Goal: Information Seeking & Learning: Check status

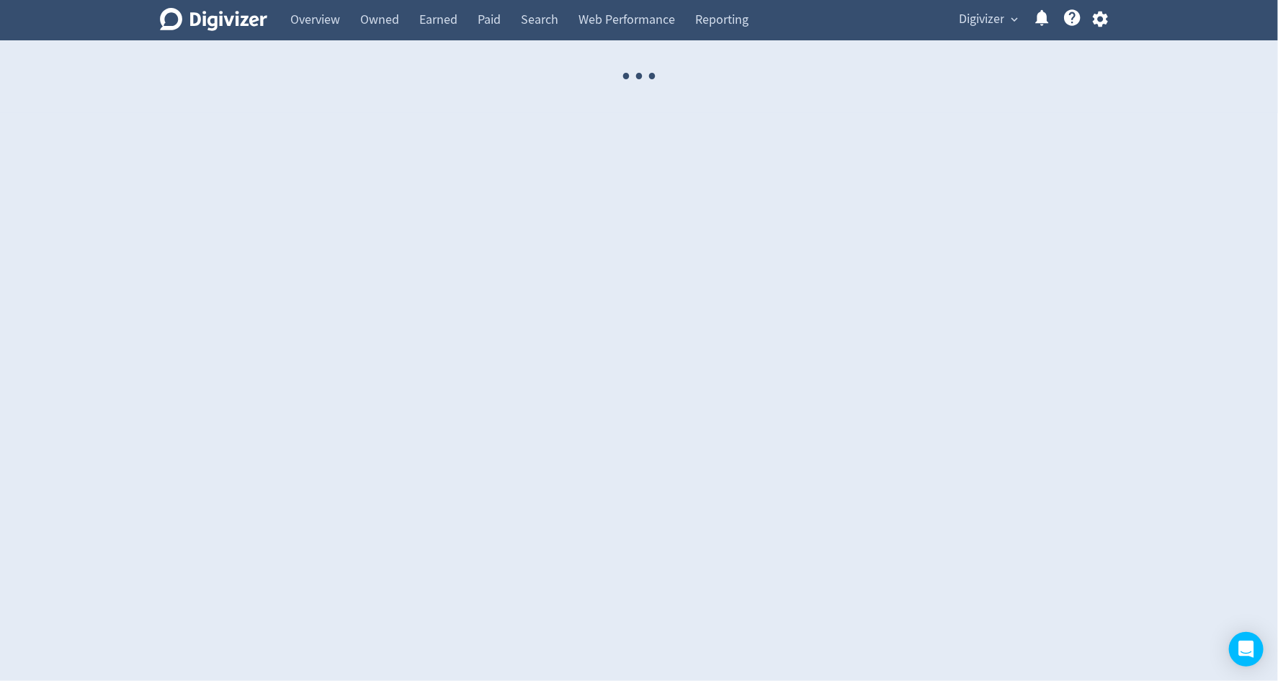
select select "USER"
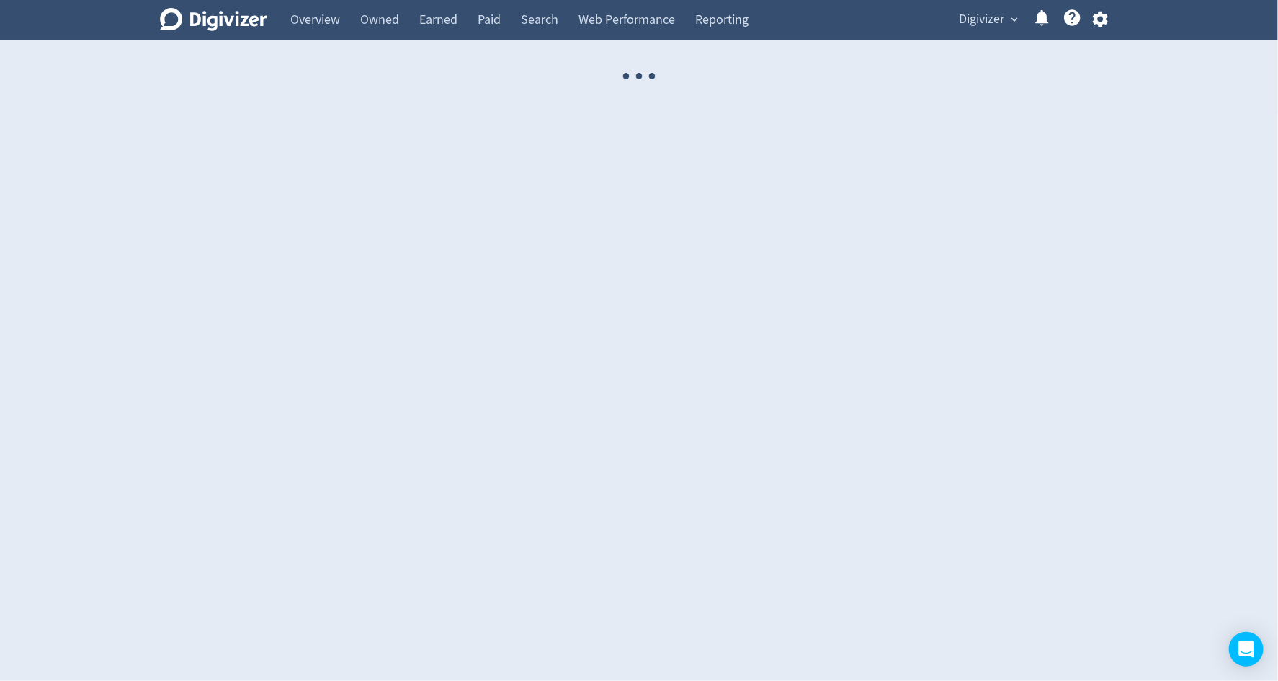
select select "USER"
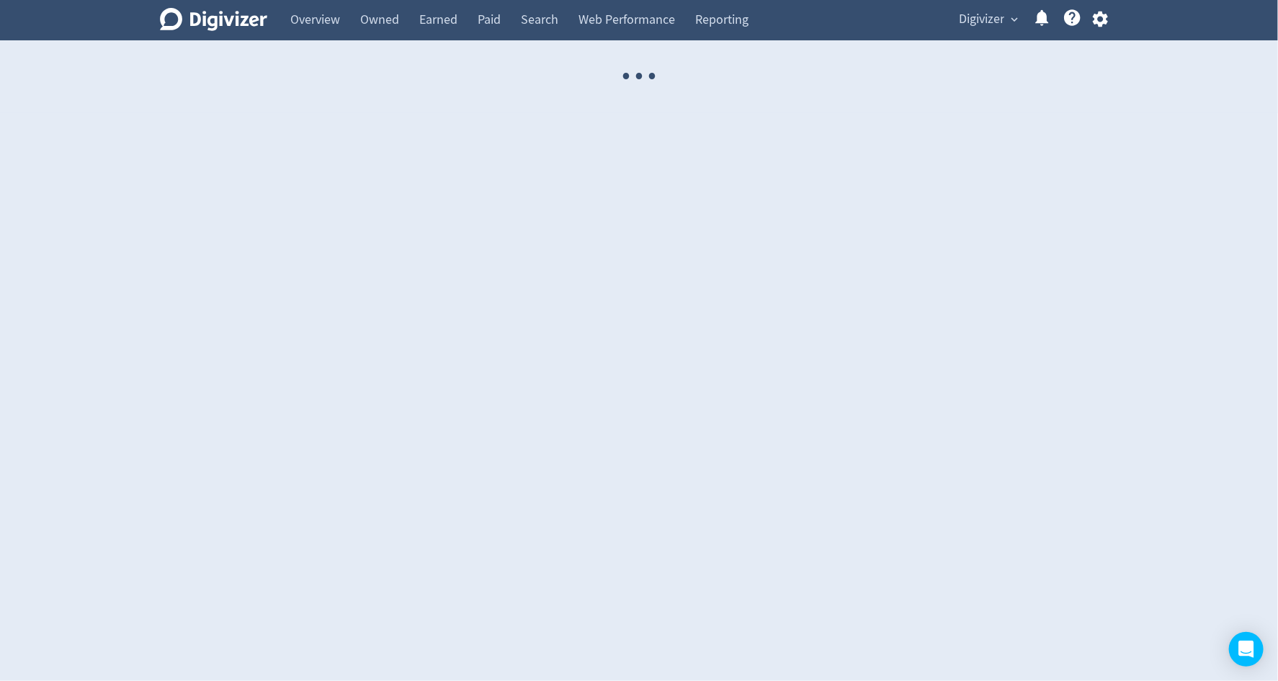
select select "USER"
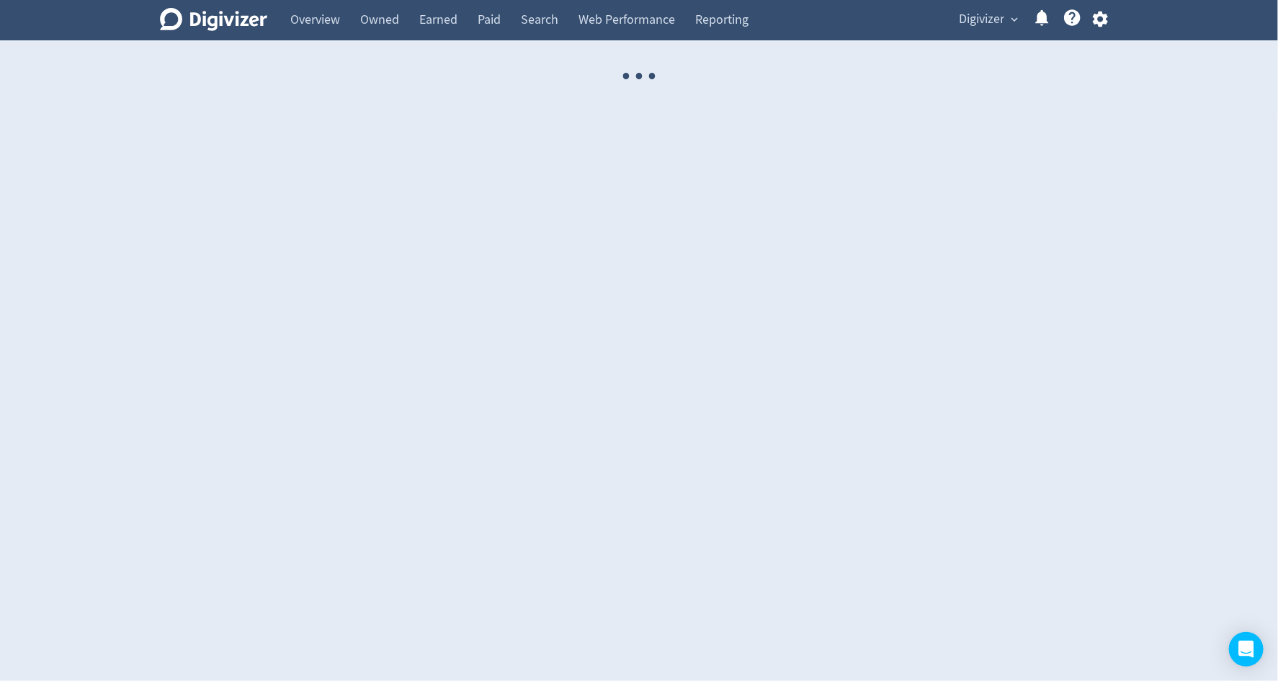
select select "USER"
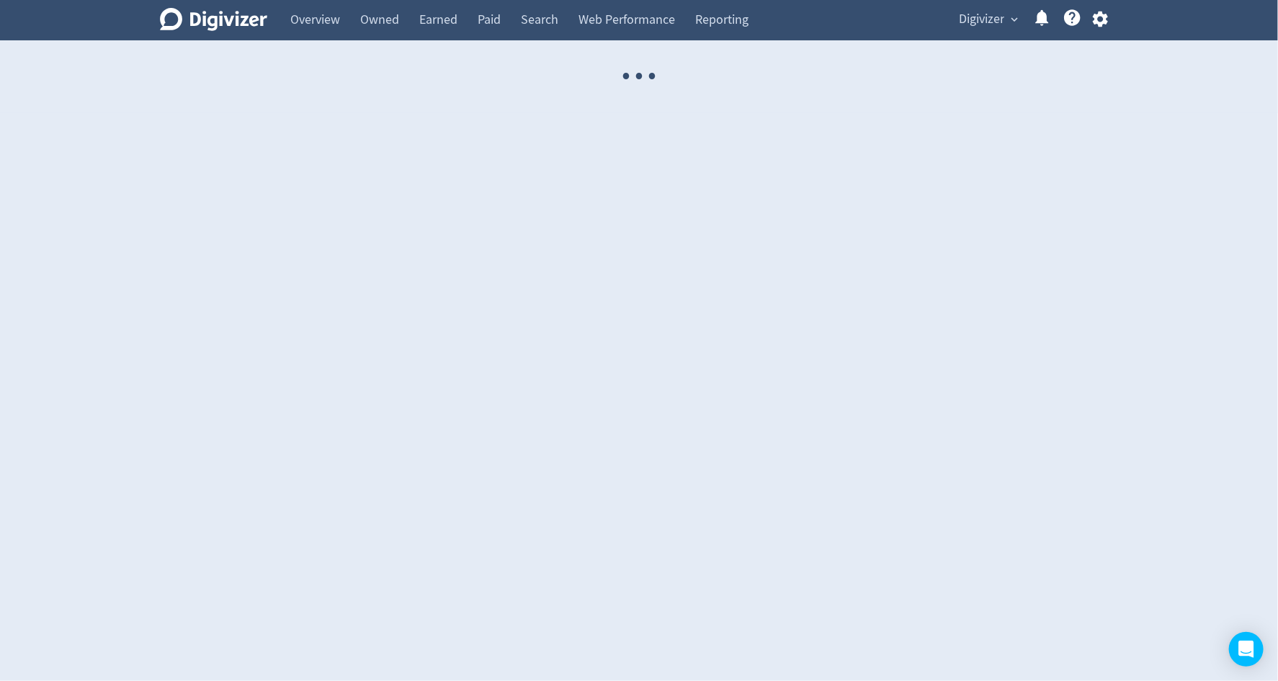
select select "USER"
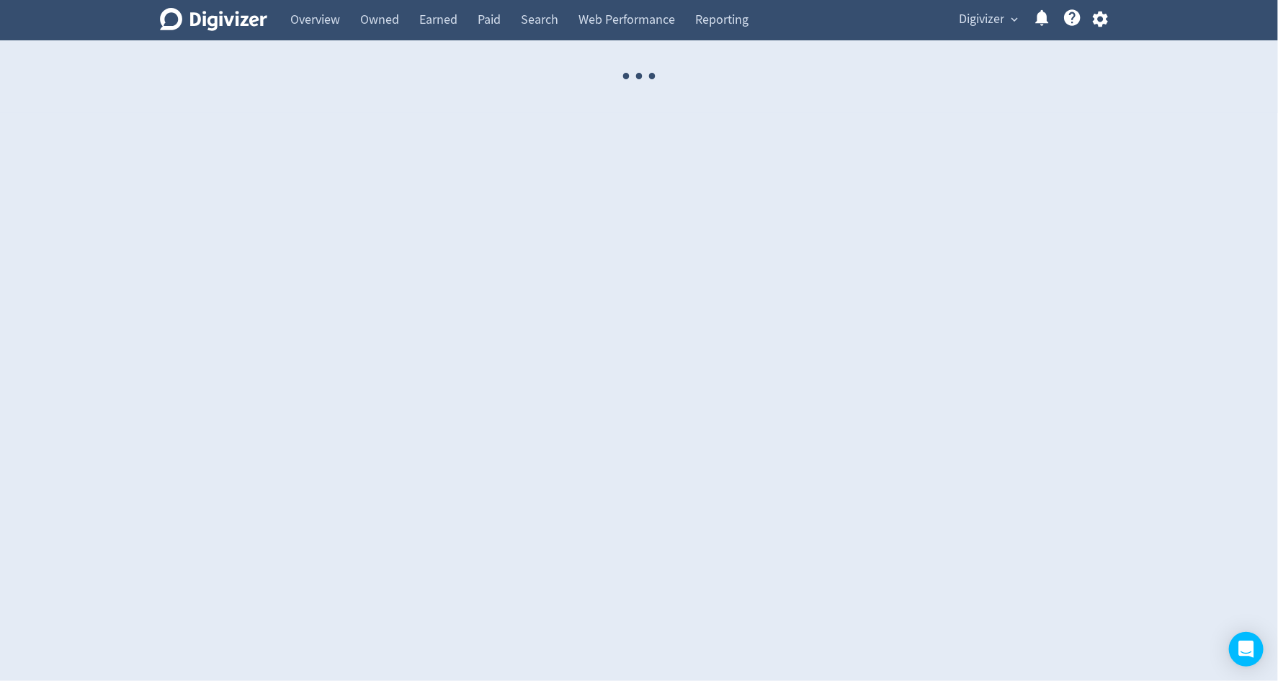
select select "USER"
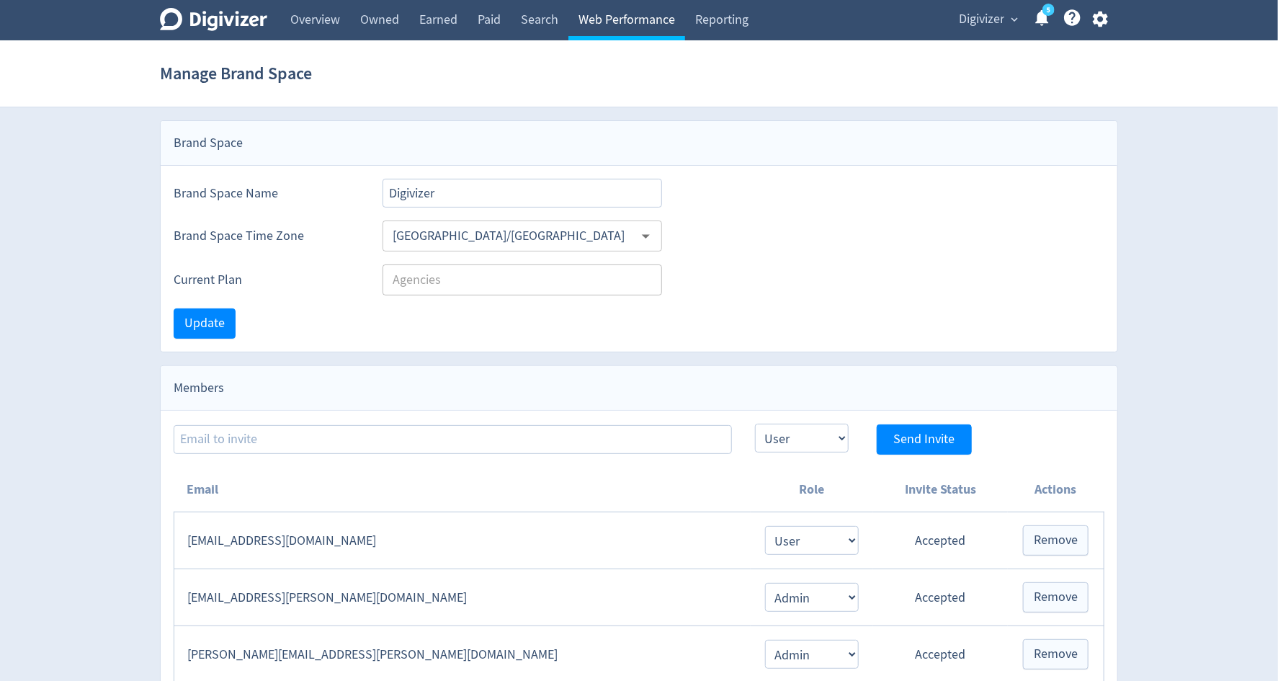
click at [630, 24] on link "Web Performance" at bounding box center [627, 20] width 117 height 40
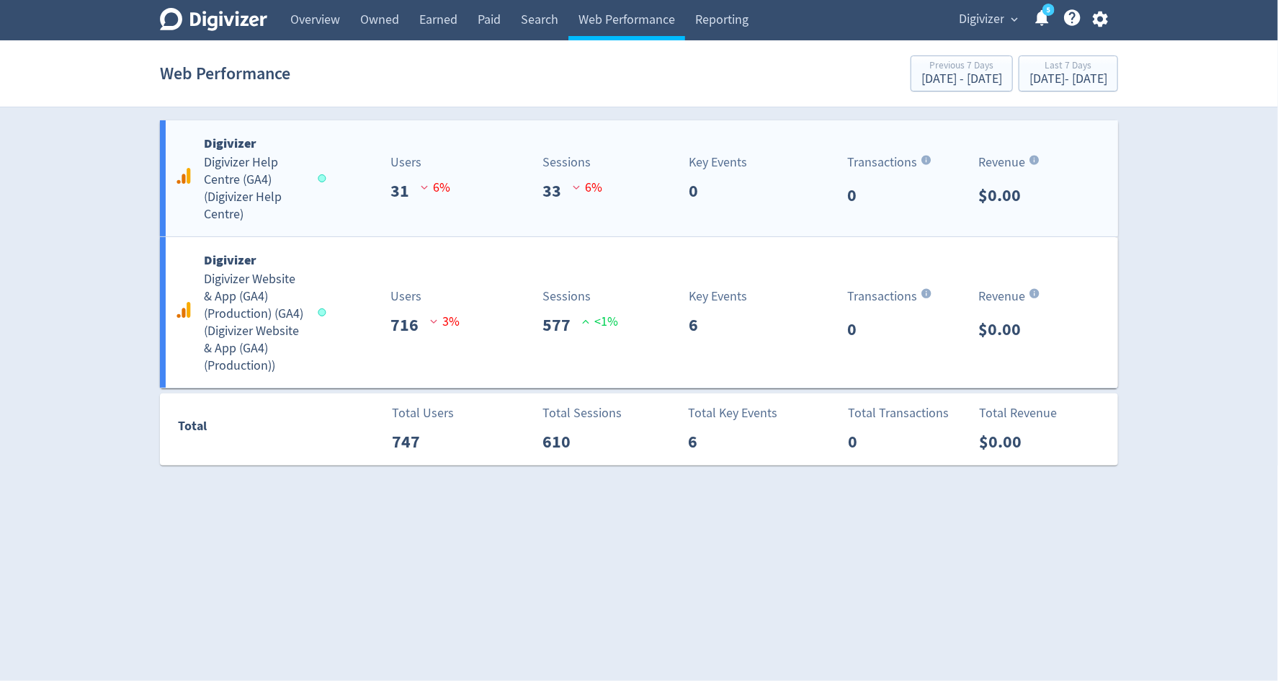
click at [546, 196] on p "33" at bounding box center [558, 191] width 30 height 26
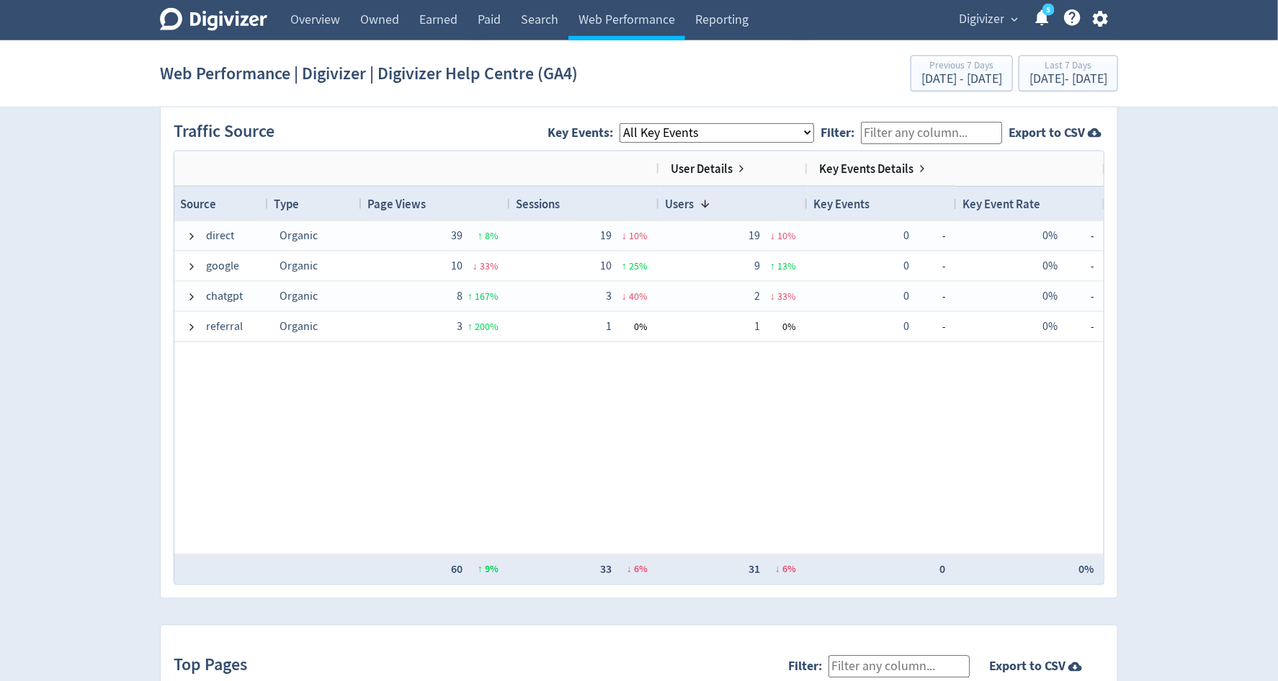
scroll to position [970, 0]
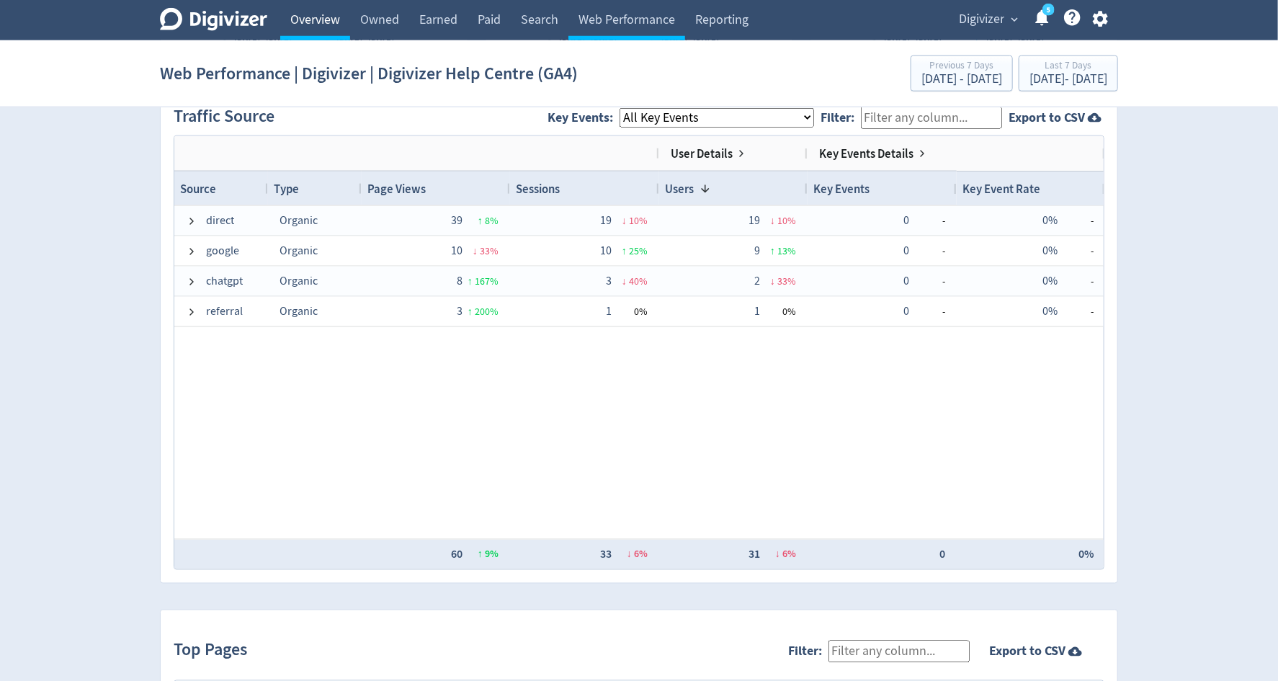
click at [305, 22] on link "Overview" at bounding box center [315, 20] width 70 height 40
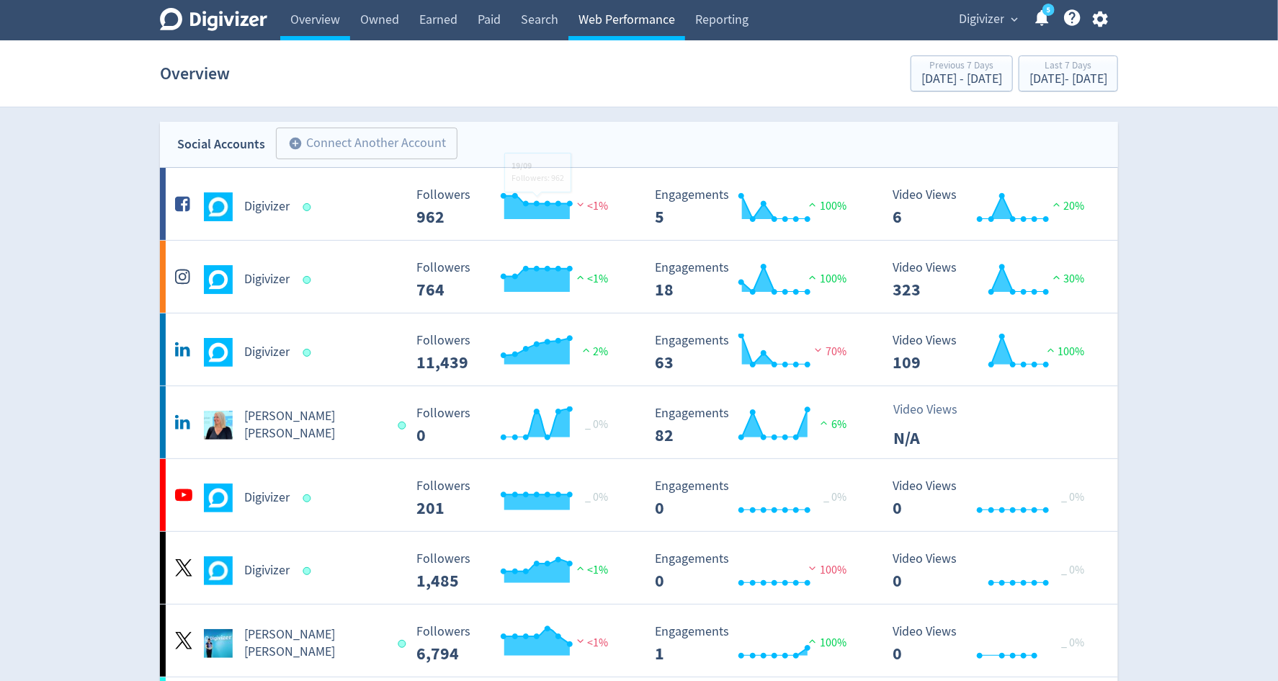
click at [631, 29] on link "Web Performance" at bounding box center [627, 20] width 117 height 40
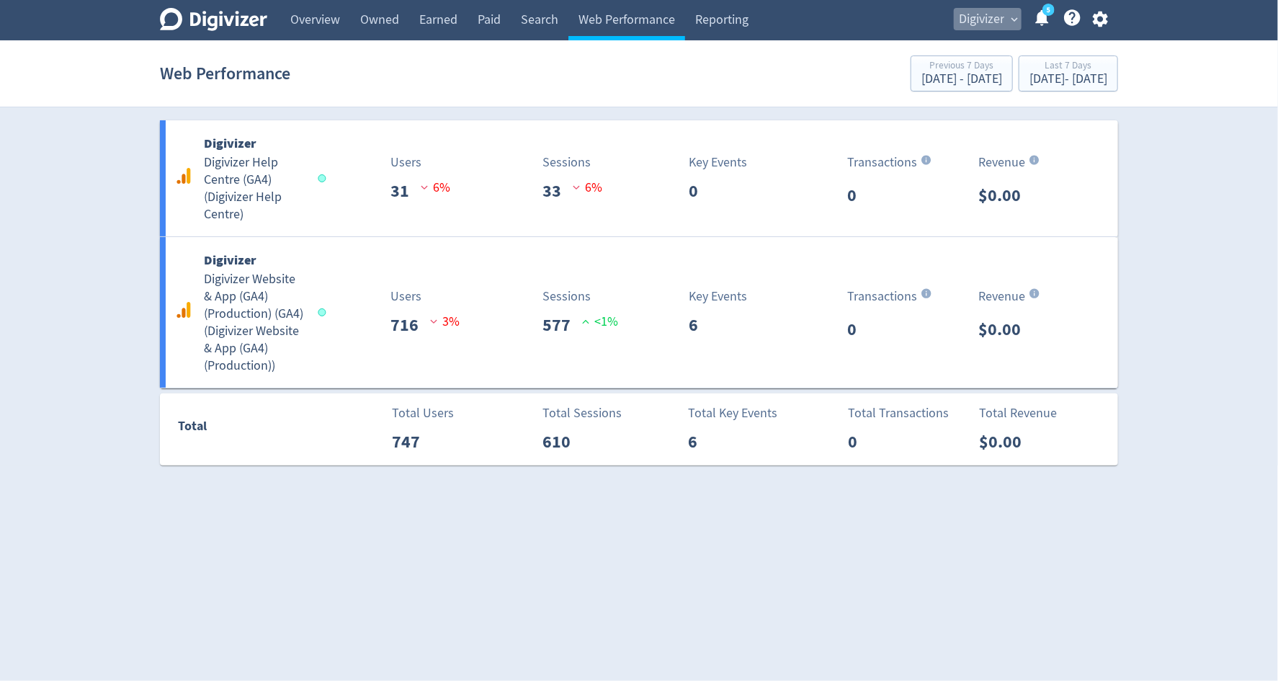
click at [979, 19] on span "Digivizer" at bounding box center [981, 19] width 45 height 23
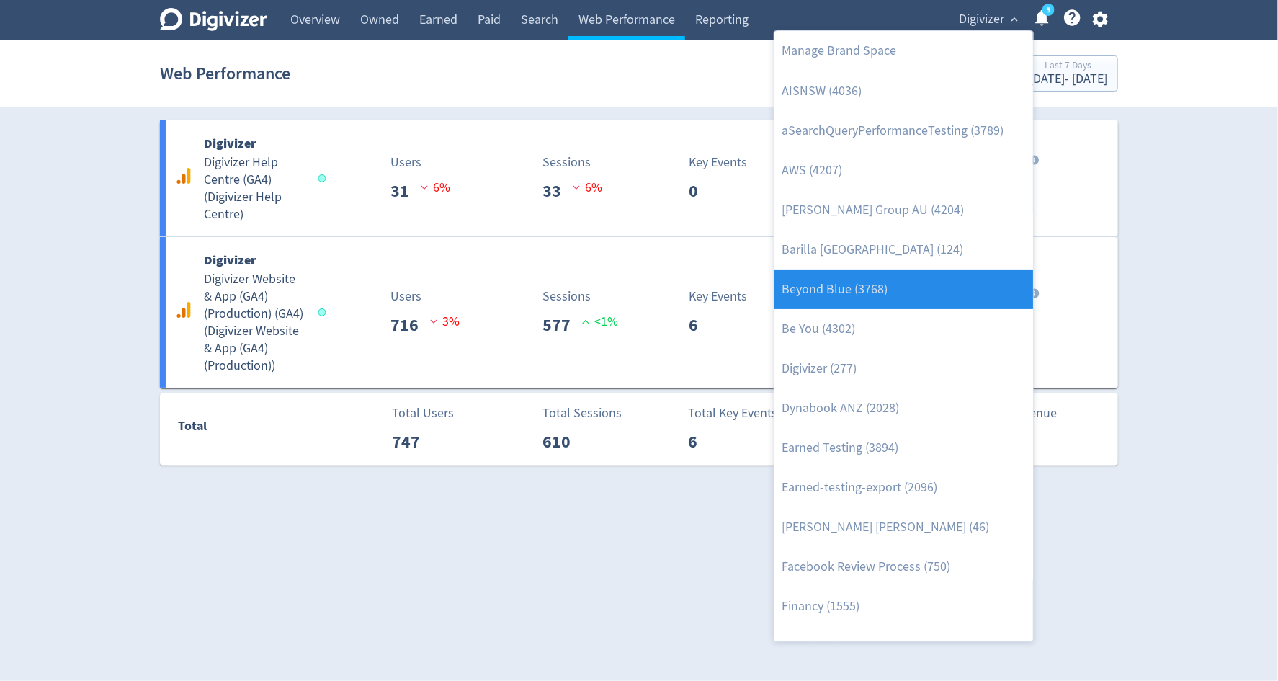
click at [918, 287] on link "Beyond Blue (3768)" at bounding box center [904, 290] width 259 height 40
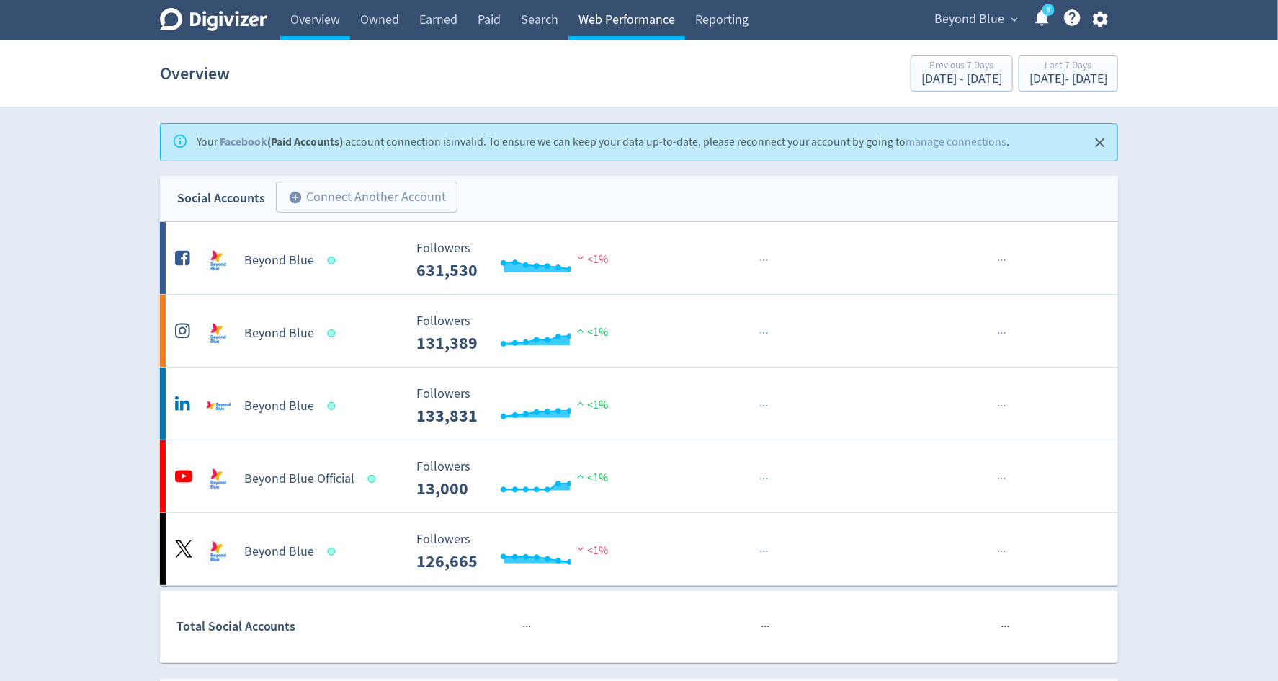
click at [608, 28] on link "Web Performance" at bounding box center [627, 20] width 117 height 40
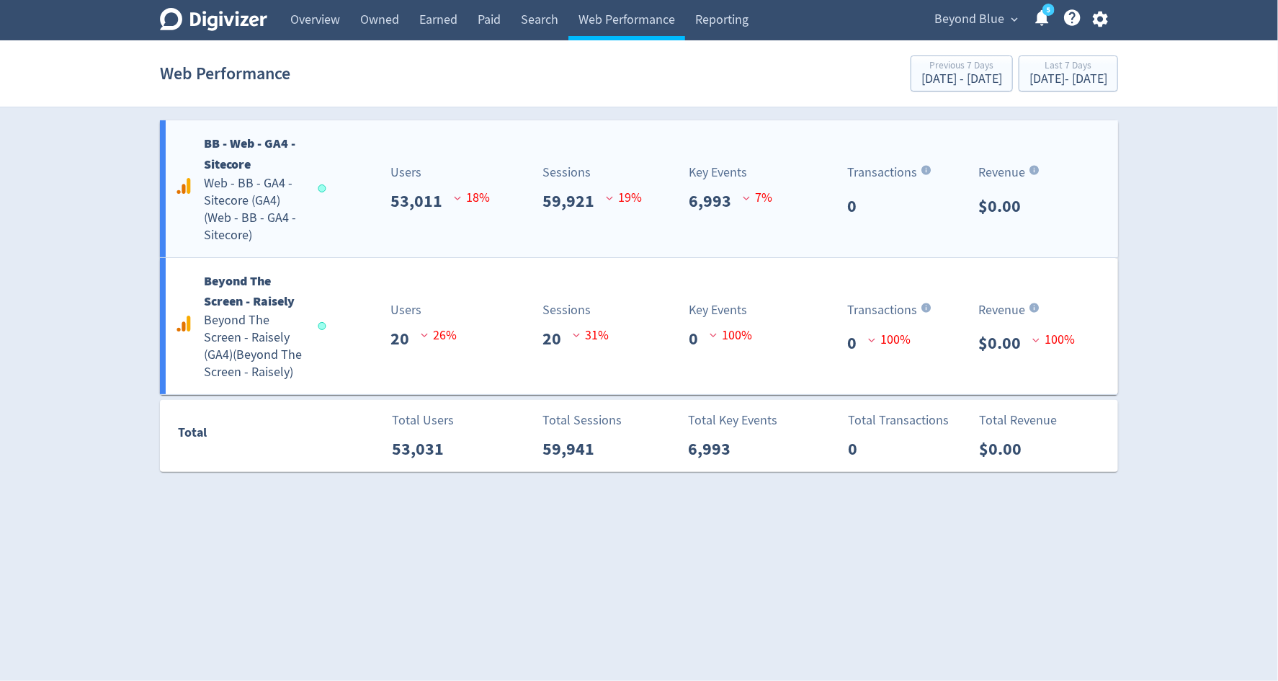
click at [504, 192] on div "Sessions 59,921 19 %" at bounding box center [563, 188] width 159 height 51
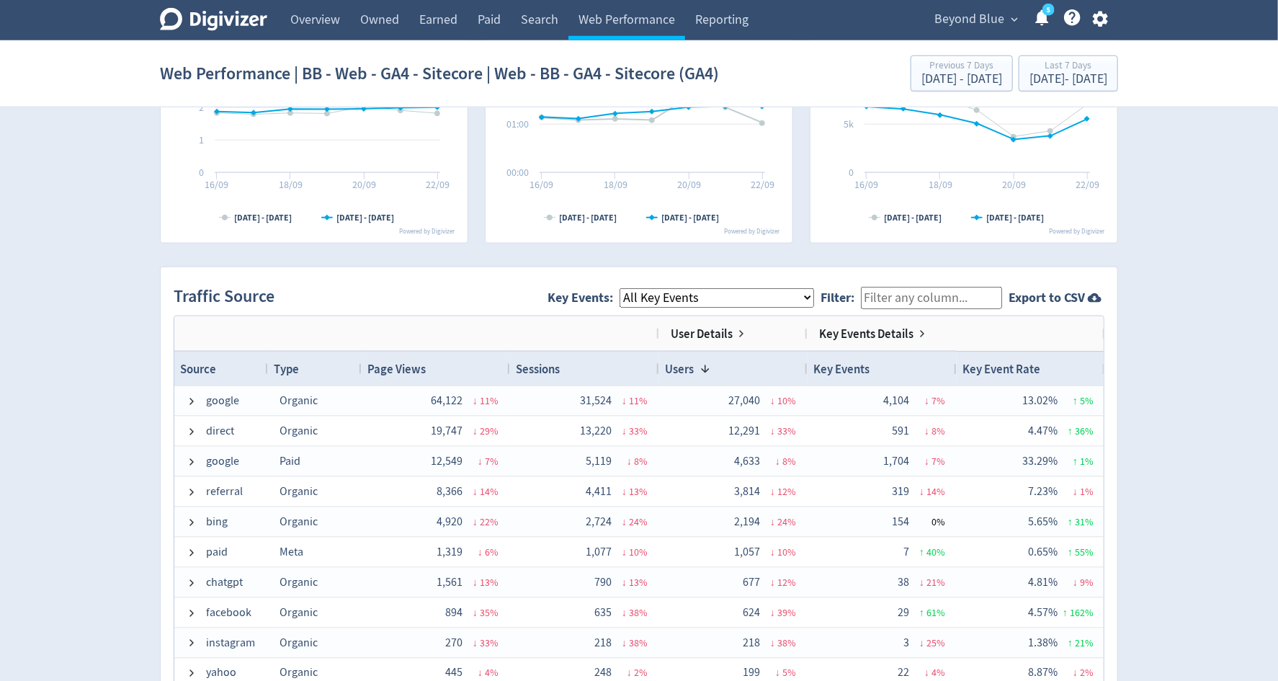
scroll to position [860, 0]
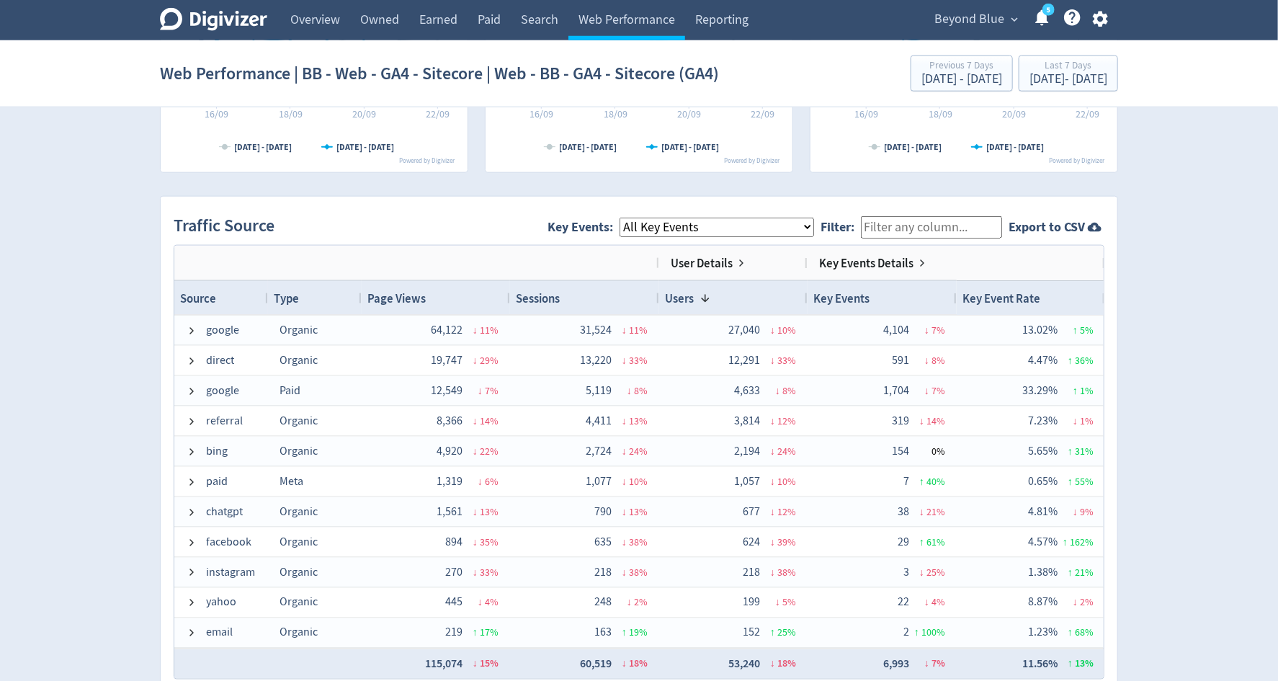
click at [711, 227] on select "All Key Events eCommerce p_000 na_enquiry_submission_gold_coast checklist_submi…" at bounding box center [717, 227] width 195 height 19
select select "eCommerce"
click at [632, 218] on select "All Key Events eCommerce p_000 na_enquiry_submission_gold_coast checklist_submi…" at bounding box center [717, 227] width 195 height 19
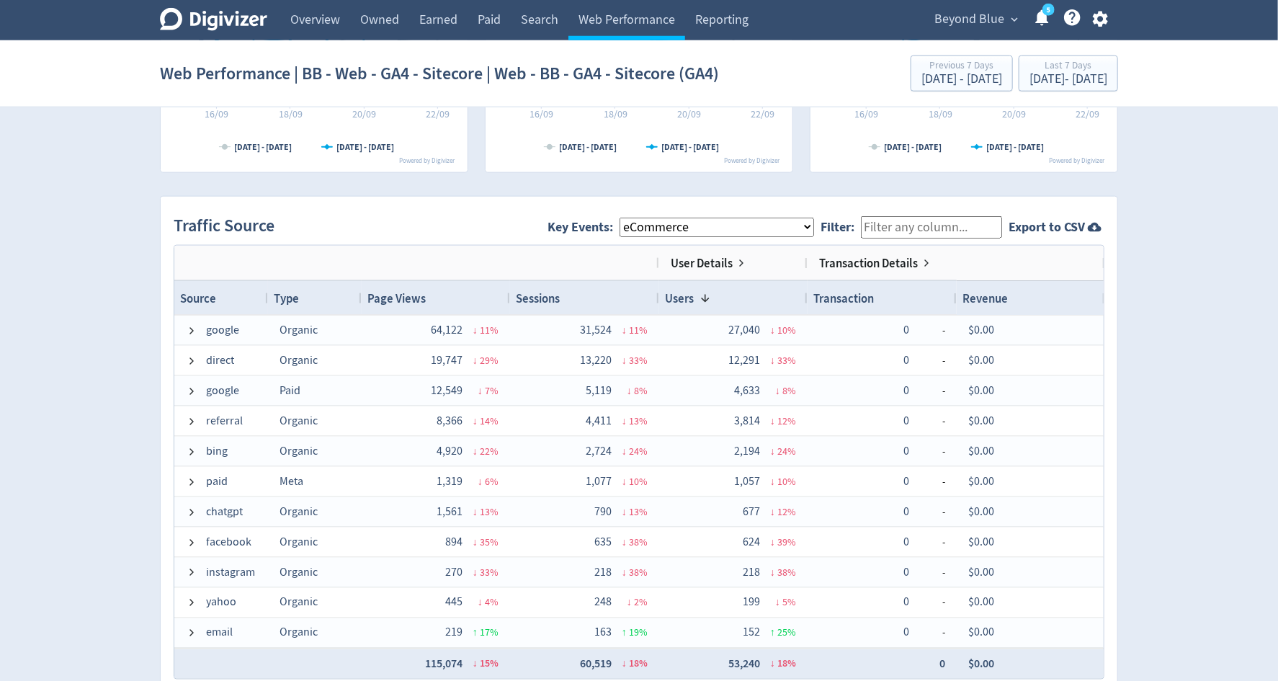
click at [711, 226] on select "All Key Events eCommerce p_000 na_enquiry_submission_gold_coast checklist_submi…" at bounding box center [717, 227] width 195 height 19
click at [1007, 29] on button "Beyond Blue expand_more" at bounding box center [976, 19] width 92 height 23
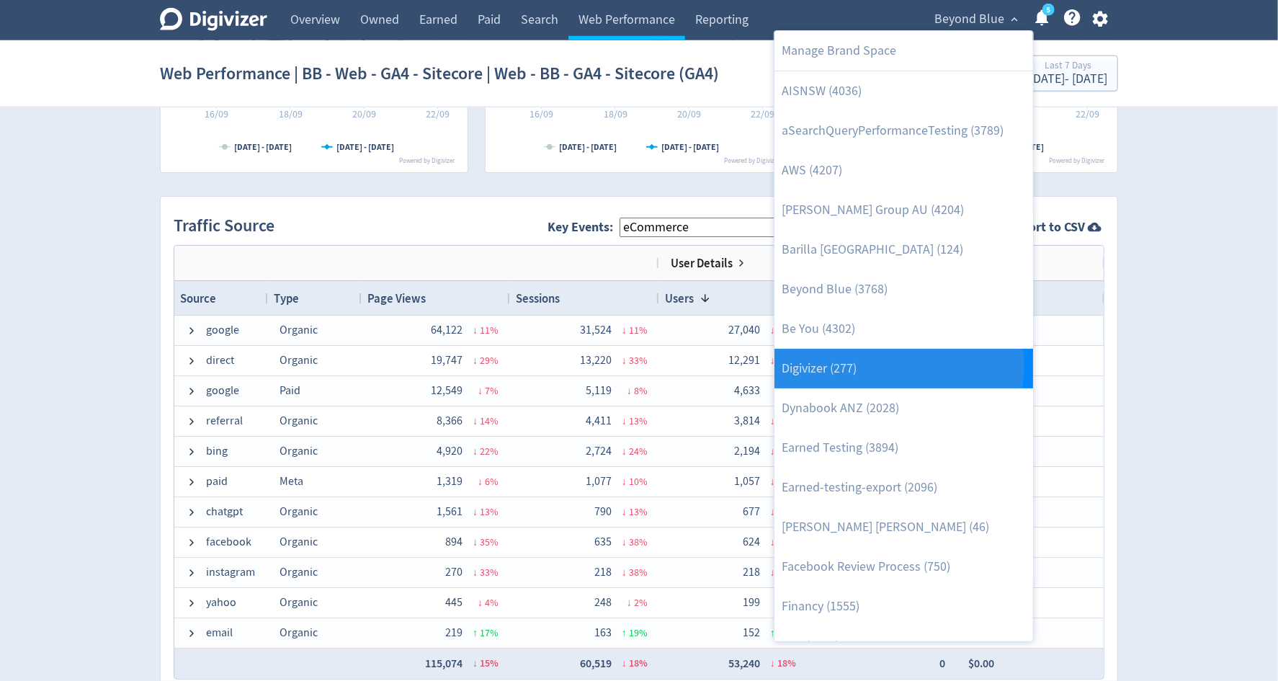
click at [895, 365] on link "Digivizer (277)" at bounding box center [904, 369] width 259 height 40
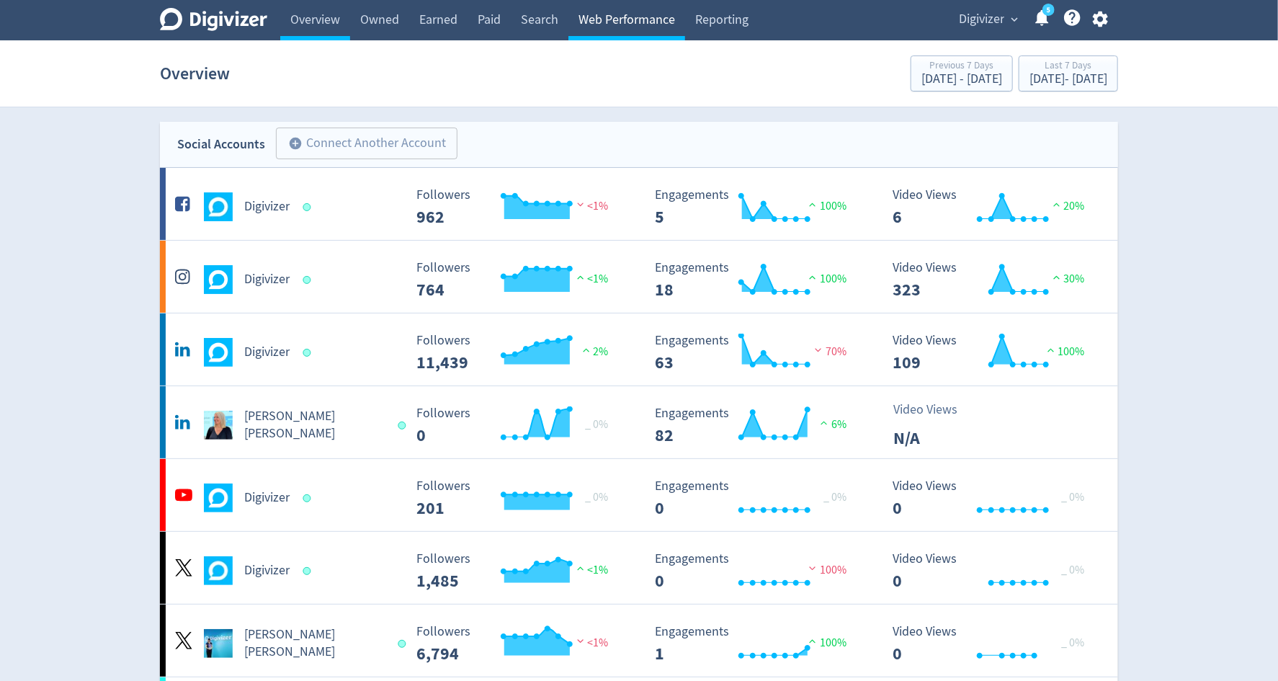
click at [636, 35] on link "Web Performance" at bounding box center [627, 20] width 117 height 40
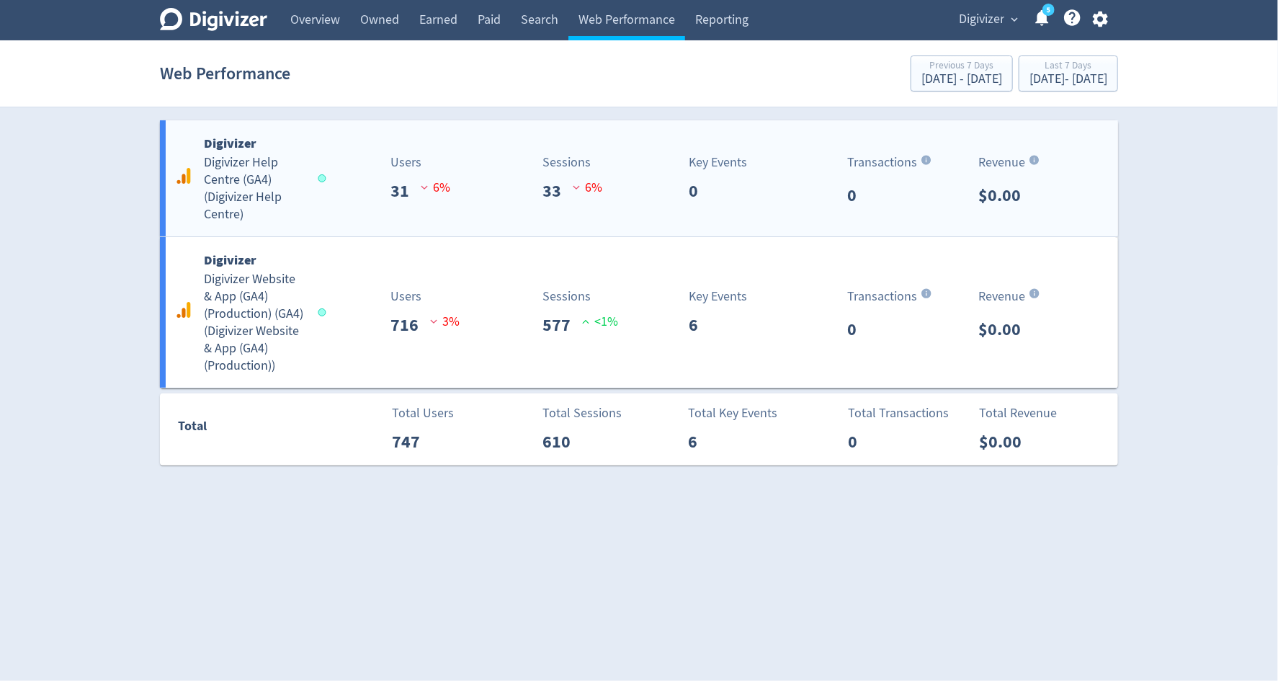
click at [651, 206] on div "Digivizer Digivizer Help Centre (GA4) ( Digivizer Help Centre ) Users 31 6 % Se…" at bounding box center [639, 178] width 958 height 116
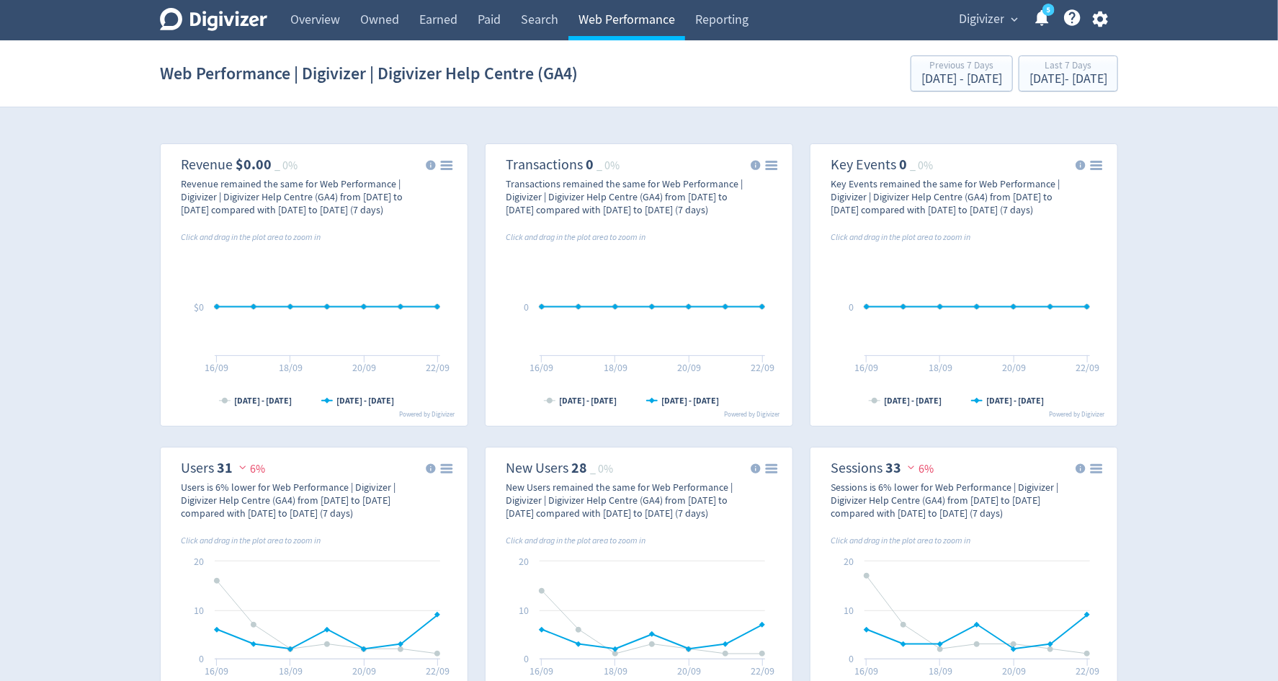
click at [633, 30] on link "Web Performance" at bounding box center [627, 20] width 117 height 40
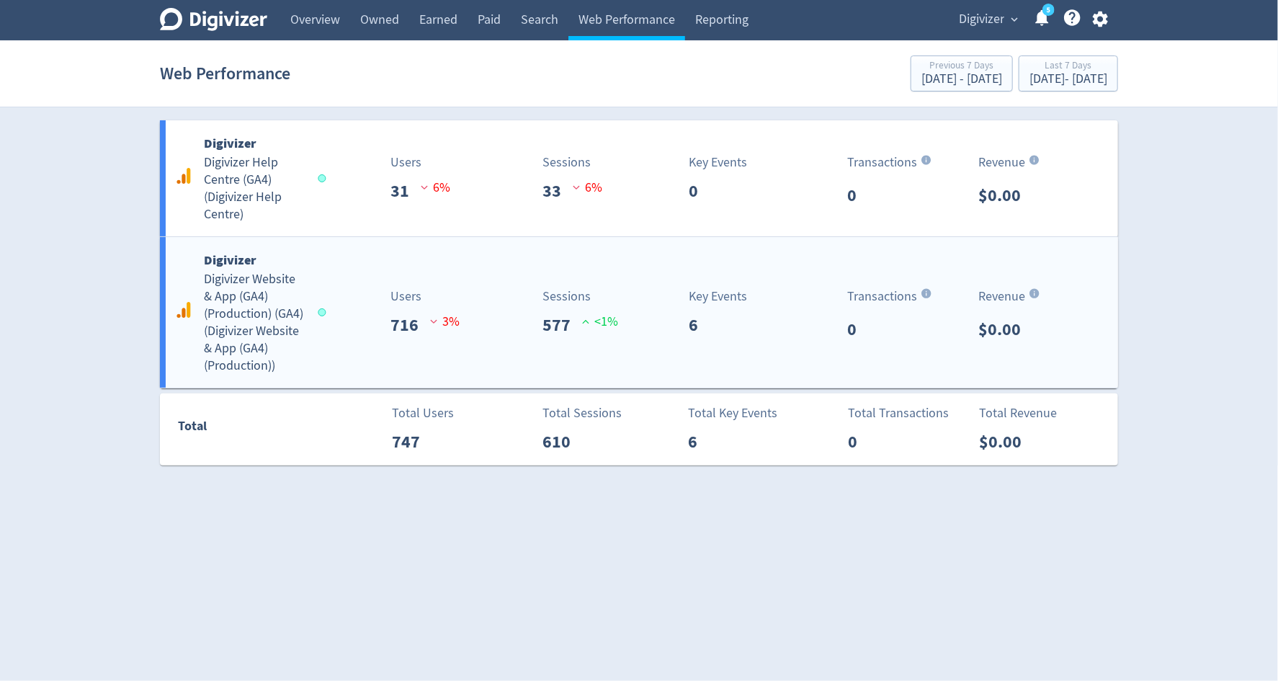
click at [635, 327] on div "Sessions 577 <1%" at bounding box center [588, 312] width 107 height 51
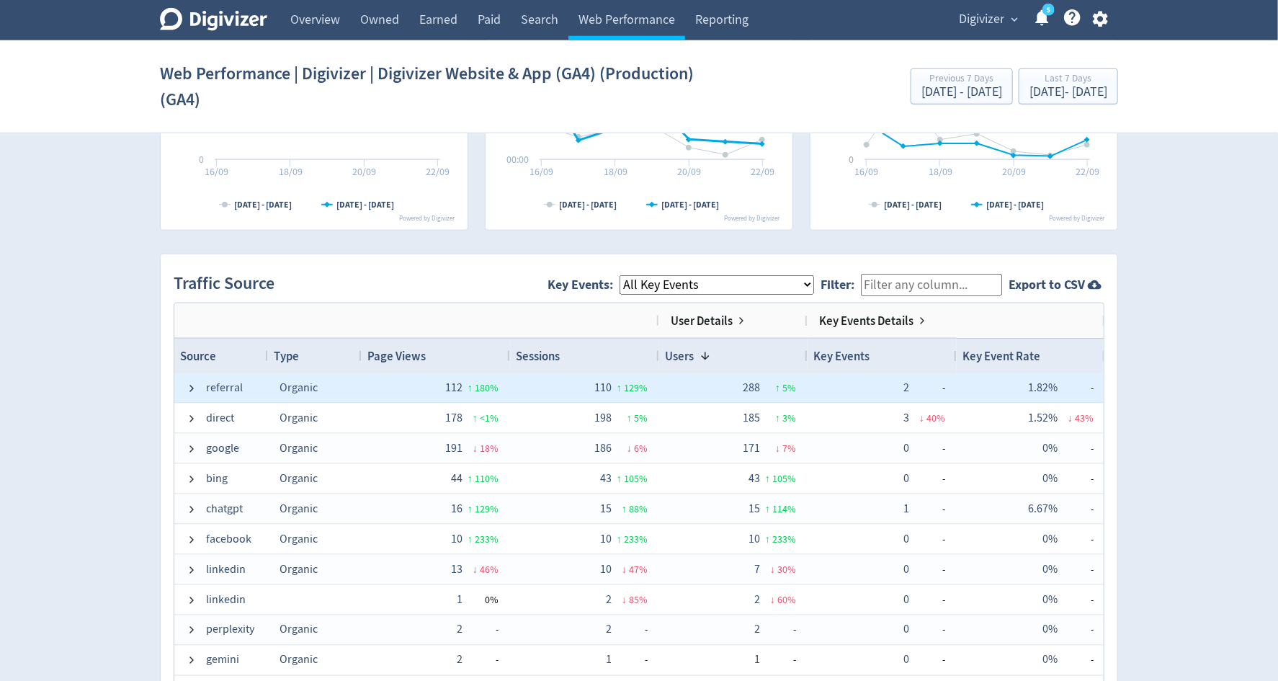
scroll to position [896, 0]
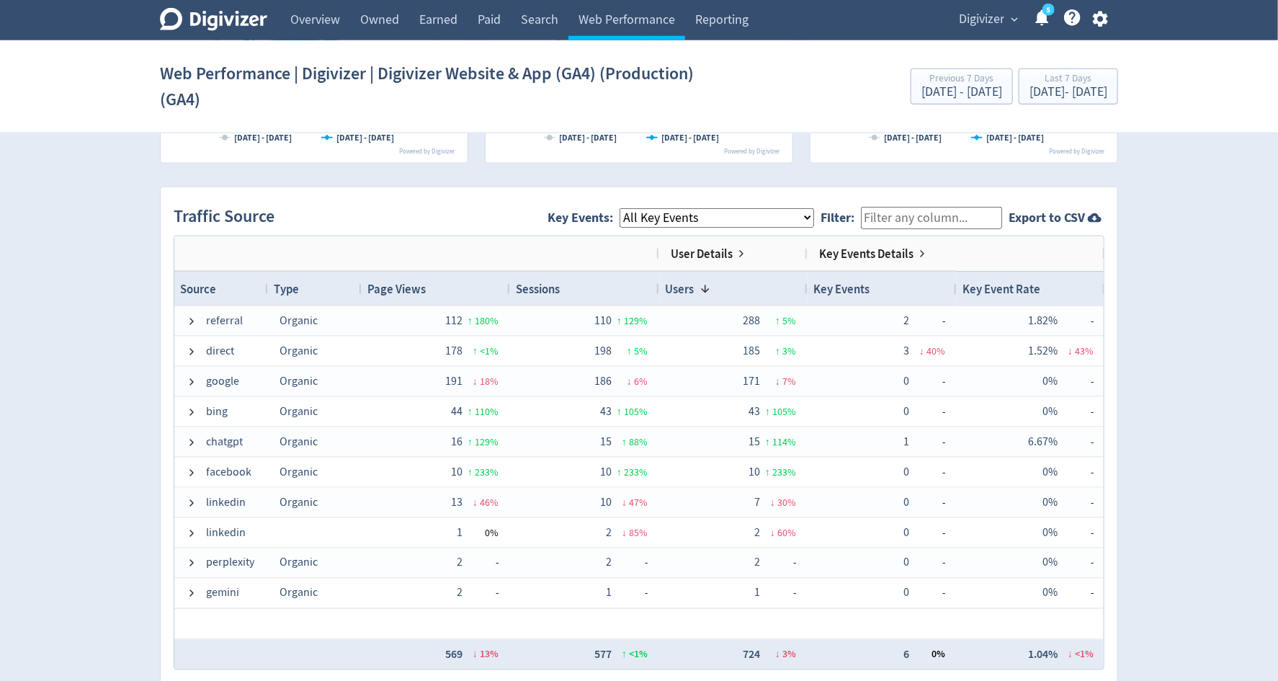
click at [711, 221] on select "All Key Events eCommerce Contact_Submit sign_up invitee_meeting_scheduled" at bounding box center [717, 217] width 195 height 19
select select "eCommerce"
click at [632, 208] on select "All Key Events eCommerce Contact_Submit sign_up invitee_meeting_scheduled" at bounding box center [717, 217] width 195 height 19
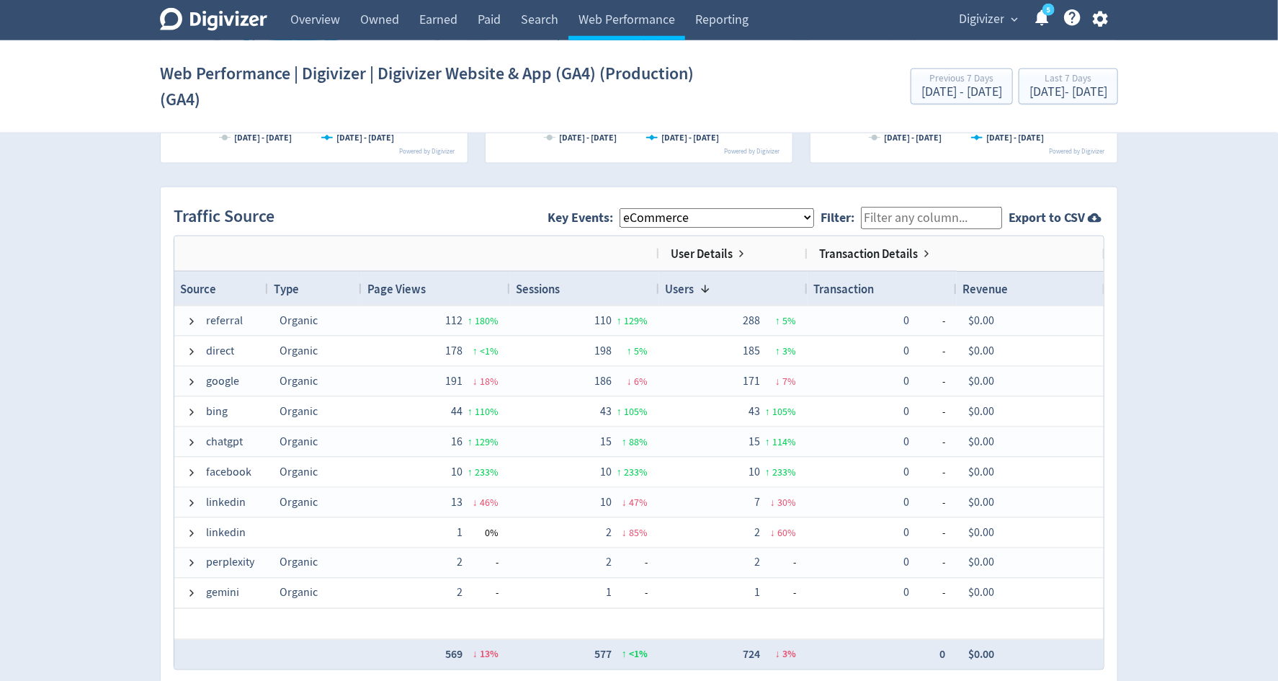
click at [710, 218] on select "All Key Events eCommerce Contact_Submit sign_up invitee_meeting_scheduled" at bounding box center [717, 217] width 195 height 19
click at [1004, 22] on span "Digivizer" at bounding box center [981, 19] width 45 height 23
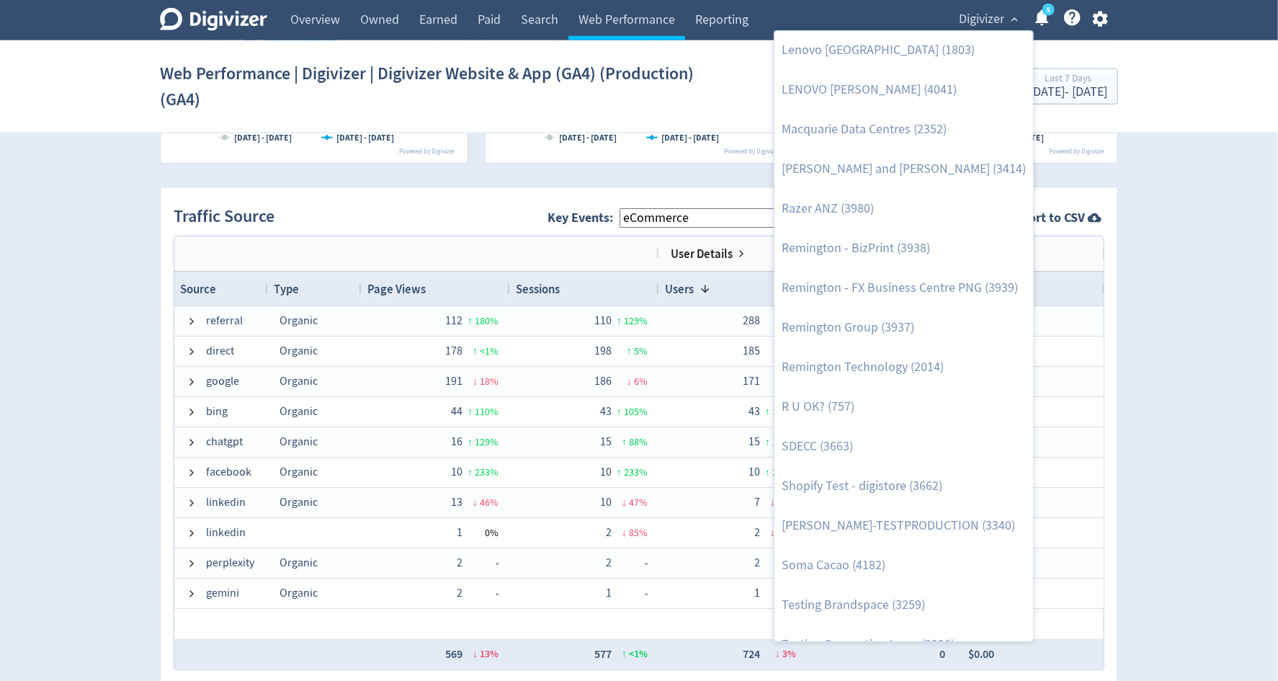
scroll to position [1523, 0]
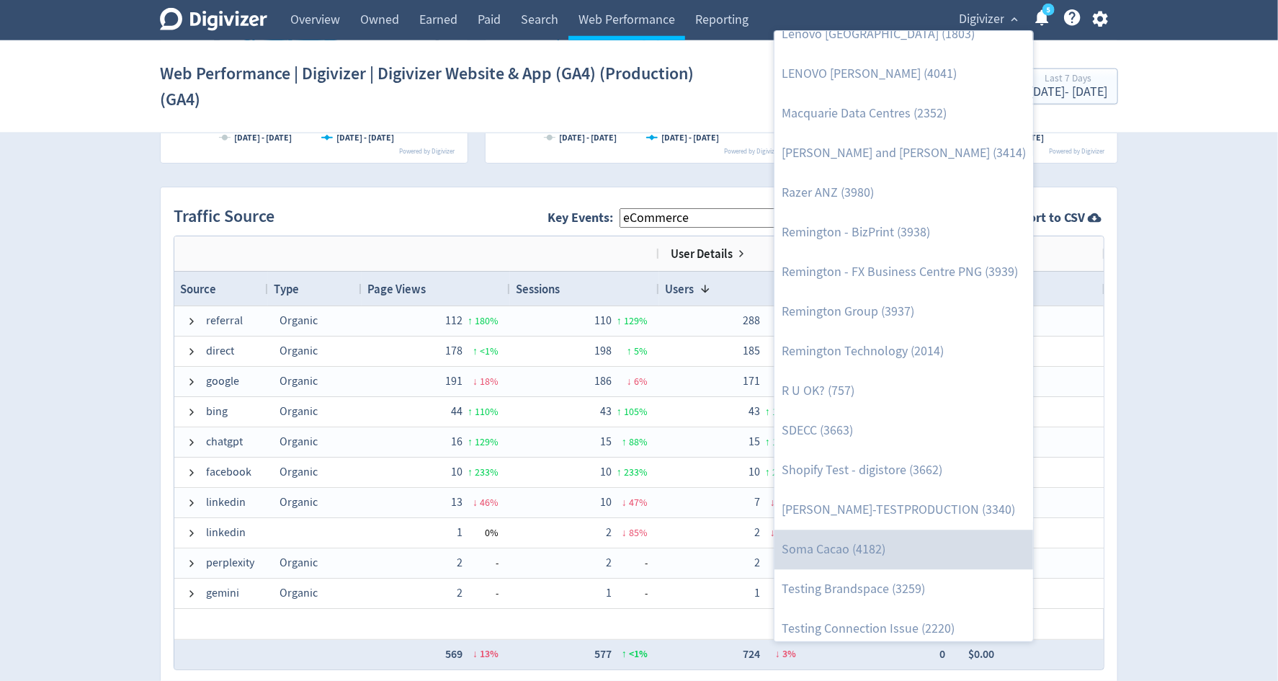
click at [938, 548] on link "Soma Cacao (4182)" at bounding box center [904, 550] width 259 height 40
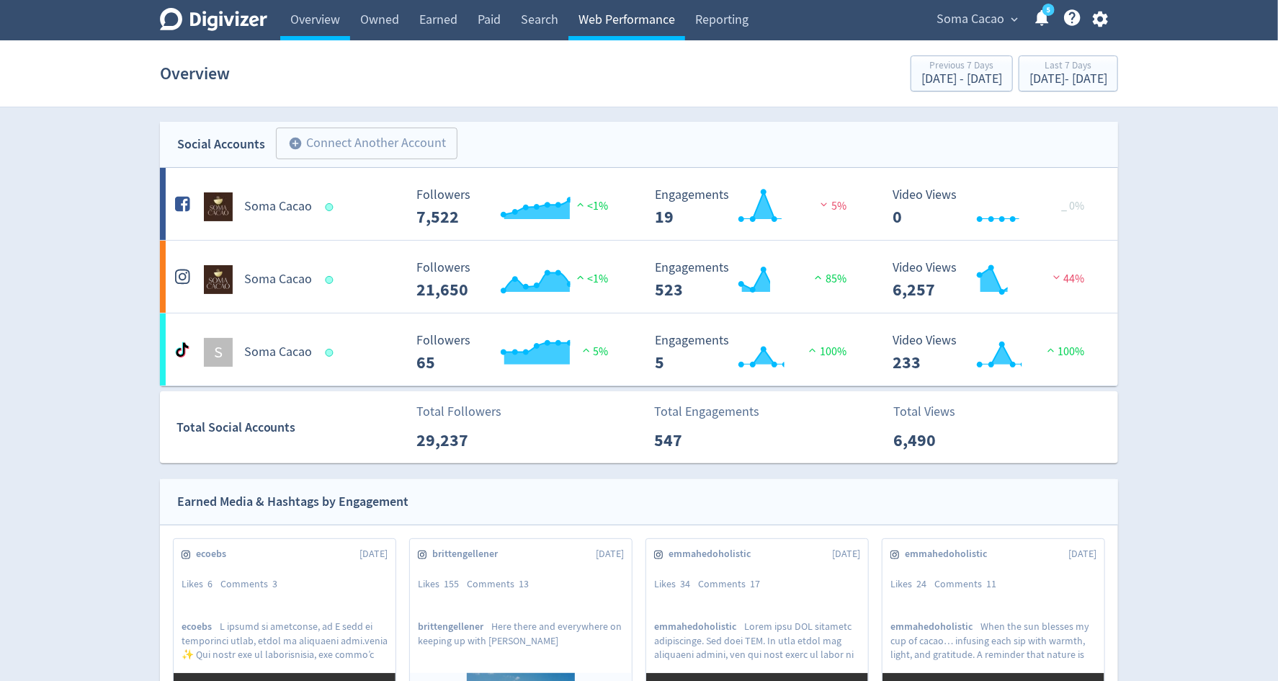
click at [638, 25] on link "Web Performance" at bounding box center [627, 20] width 117 height 40
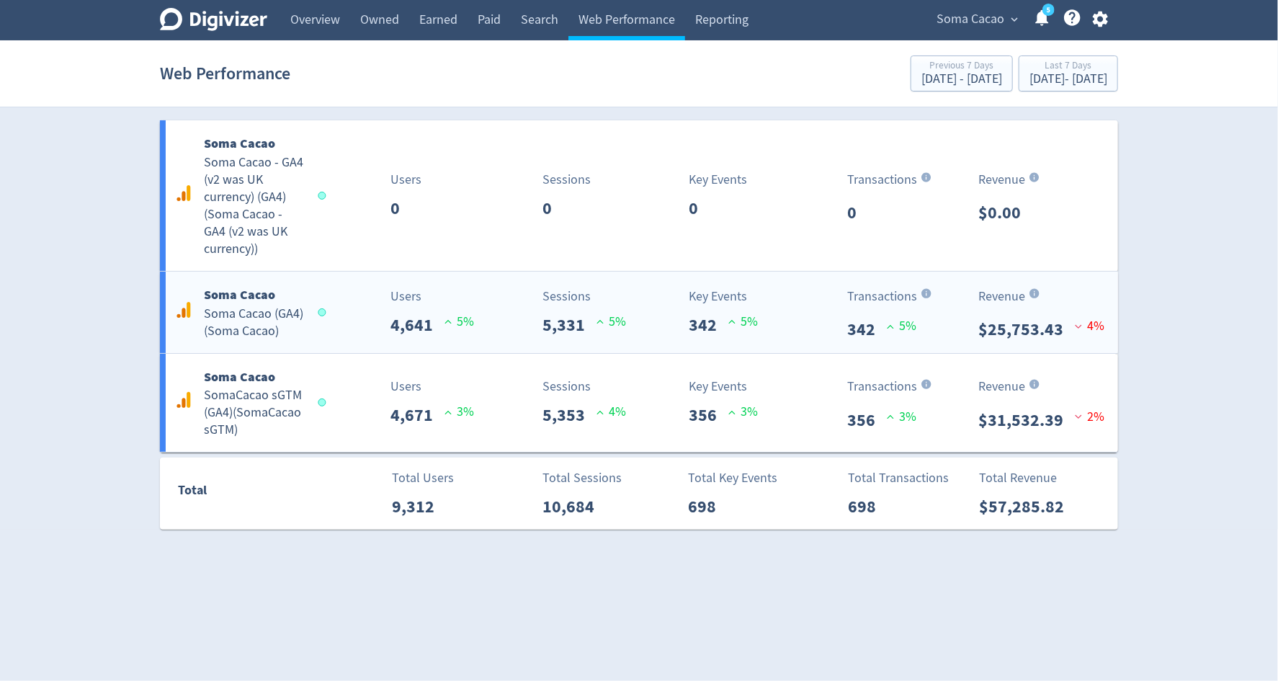
click at [669, 316] on div "Key Events 342 5 %" at bounding box center [721, 312] width 159 height 51
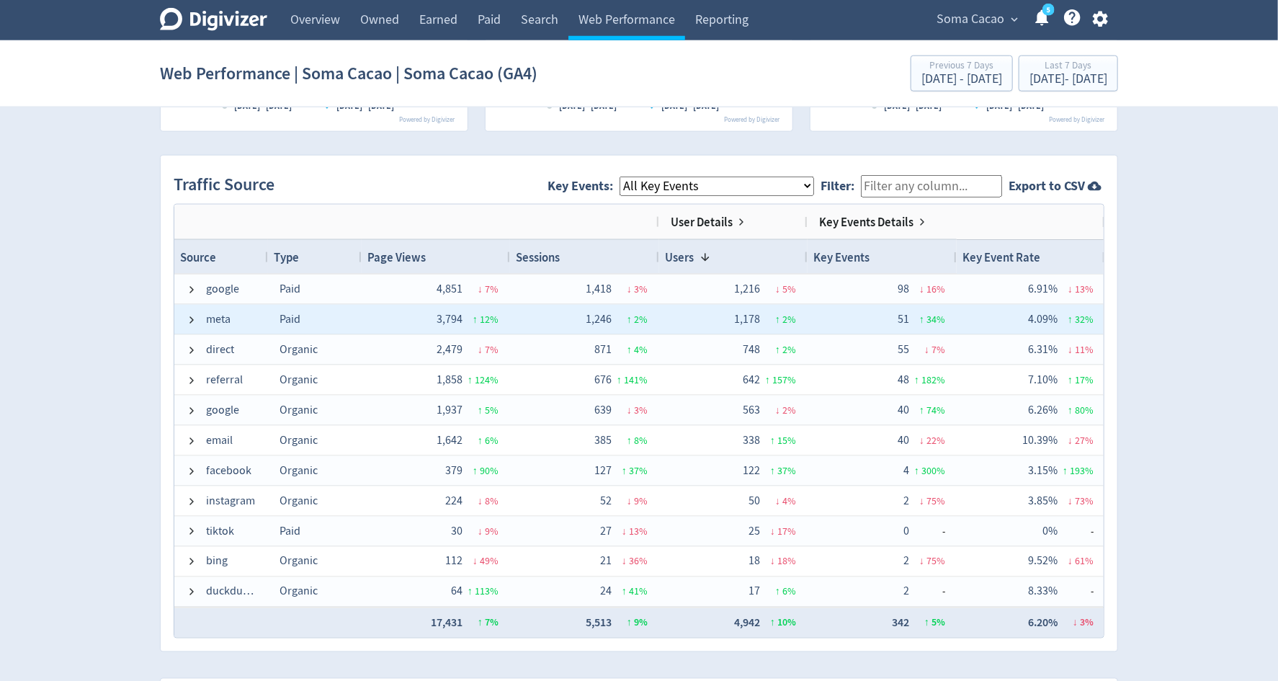
scroll to position [896, 0]
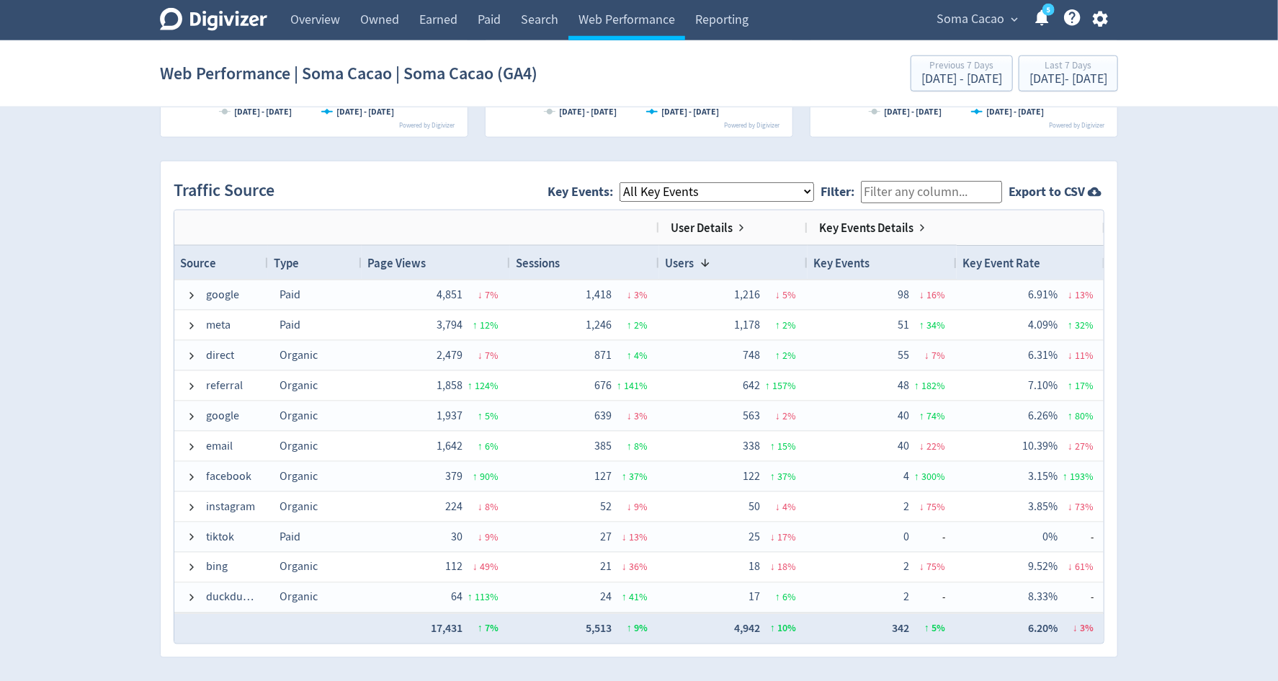
click at [721, 189] on select "All Key Events eCommerce purchase" at bounding box center [717, 191] width 195 height 19
click at [632, 182] on select "All Key Events eCommerce purchase" at bounding box center [717, 191] width 195 height 19
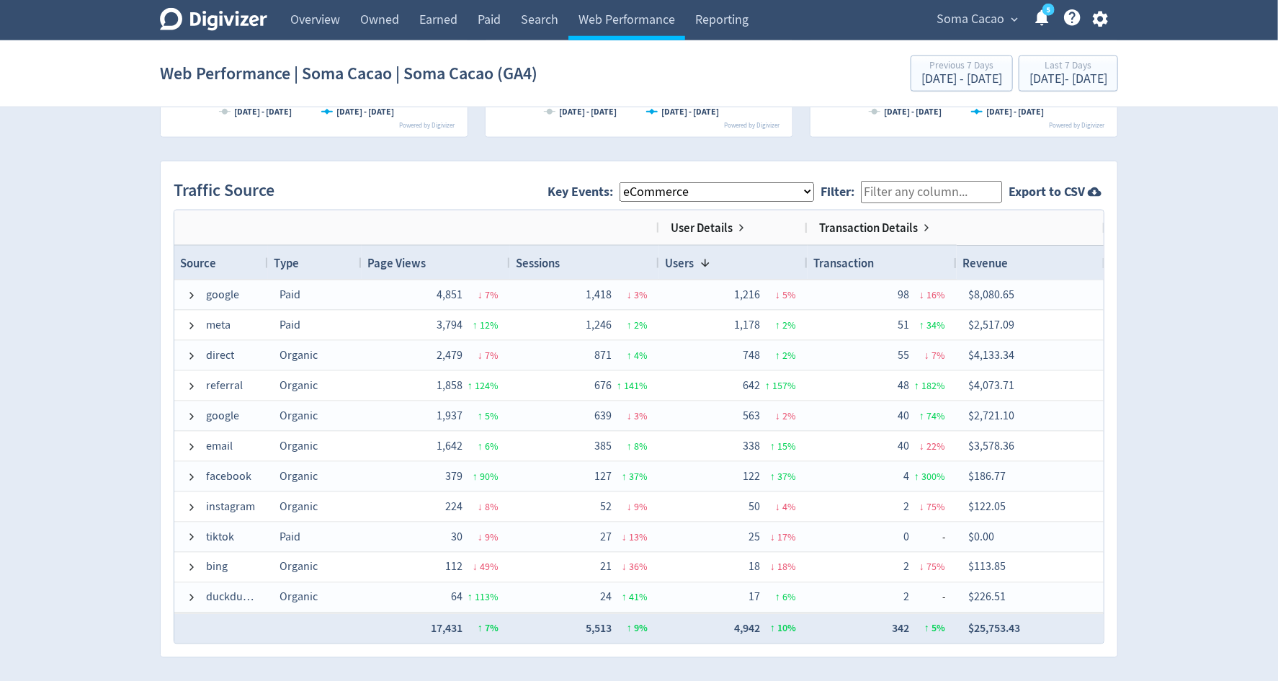
click at [721, 184] on select "All Key Events eCommerce purchase" at bounding box center [717, 191] width 195 height 19
click at [632, 182] on select "All Key Events eCommerce purchase" at bounding box center [717, 191] width 195 height 19
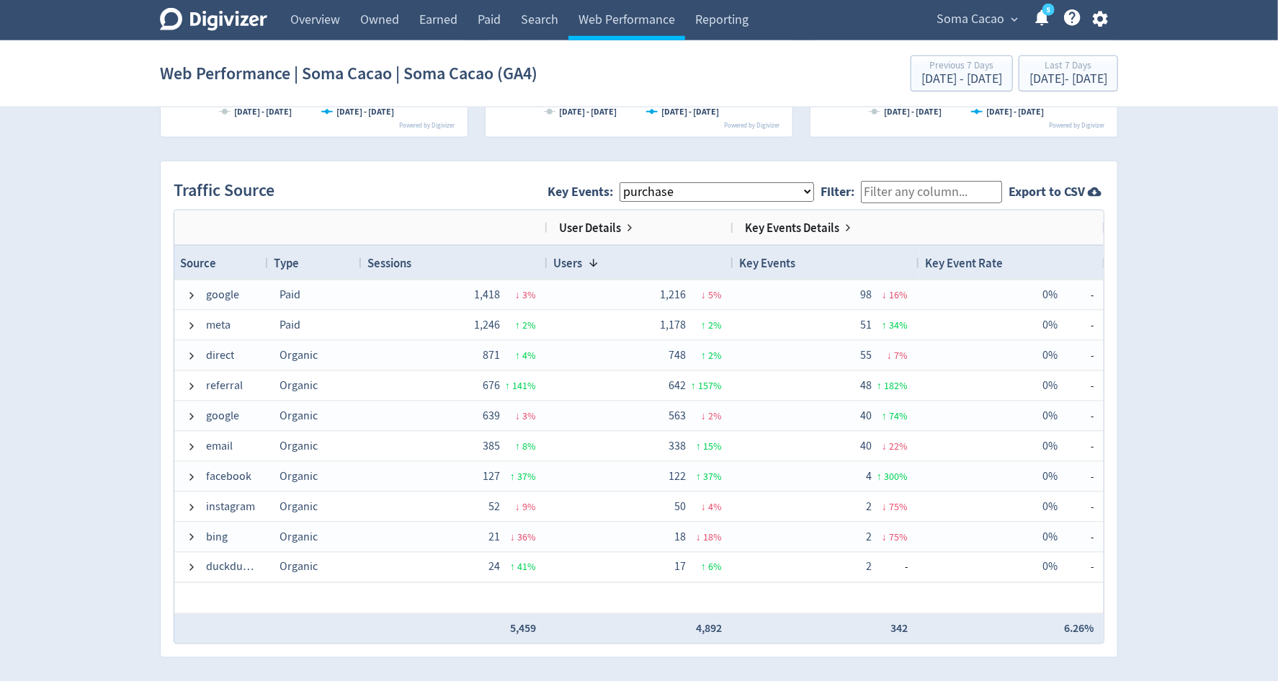
click at [707, 192] on select "All Key Events eCommerce purchase" at bounding box center [717, 191] width 195 height 19
click at [768, 192] on select "All Key Events eCommerce purchase" at bounding box center [717, 191] width 195 height 19
click at [632, 182] on select "All Key Events eCommerce purchase" at bounding box center [717, 191] width 195 height 19
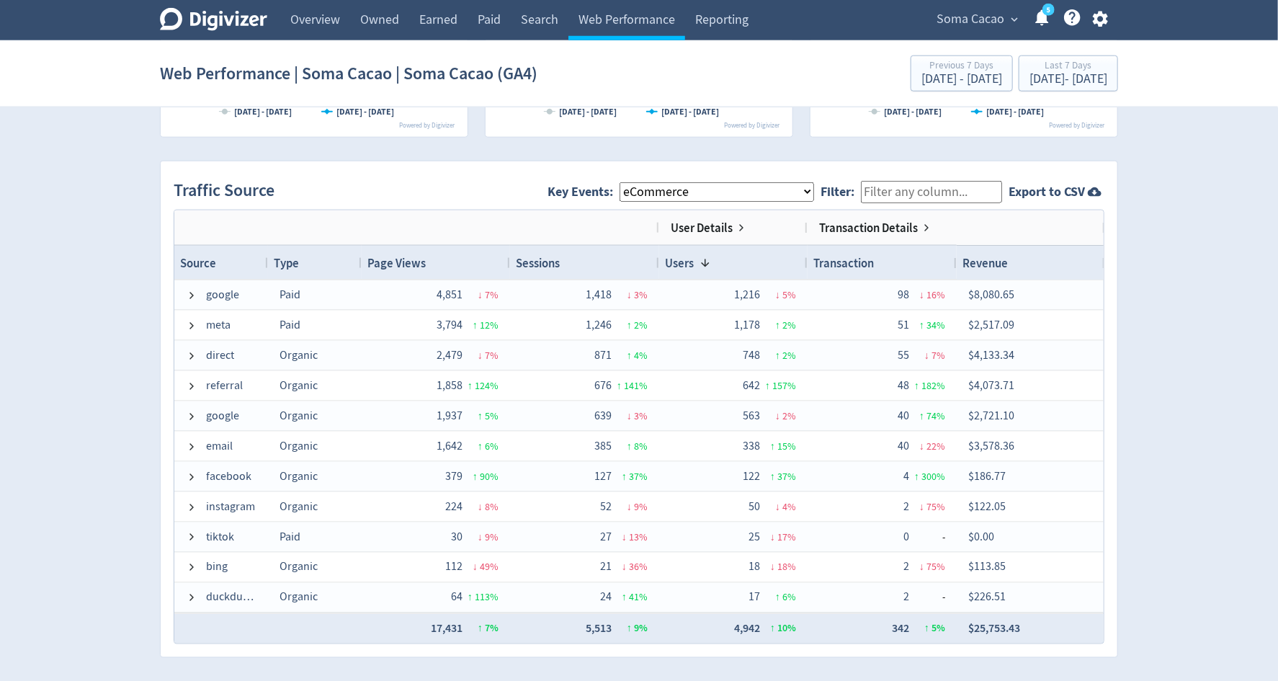
click at [780, 191] on select "All Key Events eCommerce purchase" at bounding box center [717, 191] width 195 height 19
select select "purchase"
click at [632, 182] on select "All Key Events eCommerce purchase" at bounding box center [717, 191] width 195 height 19
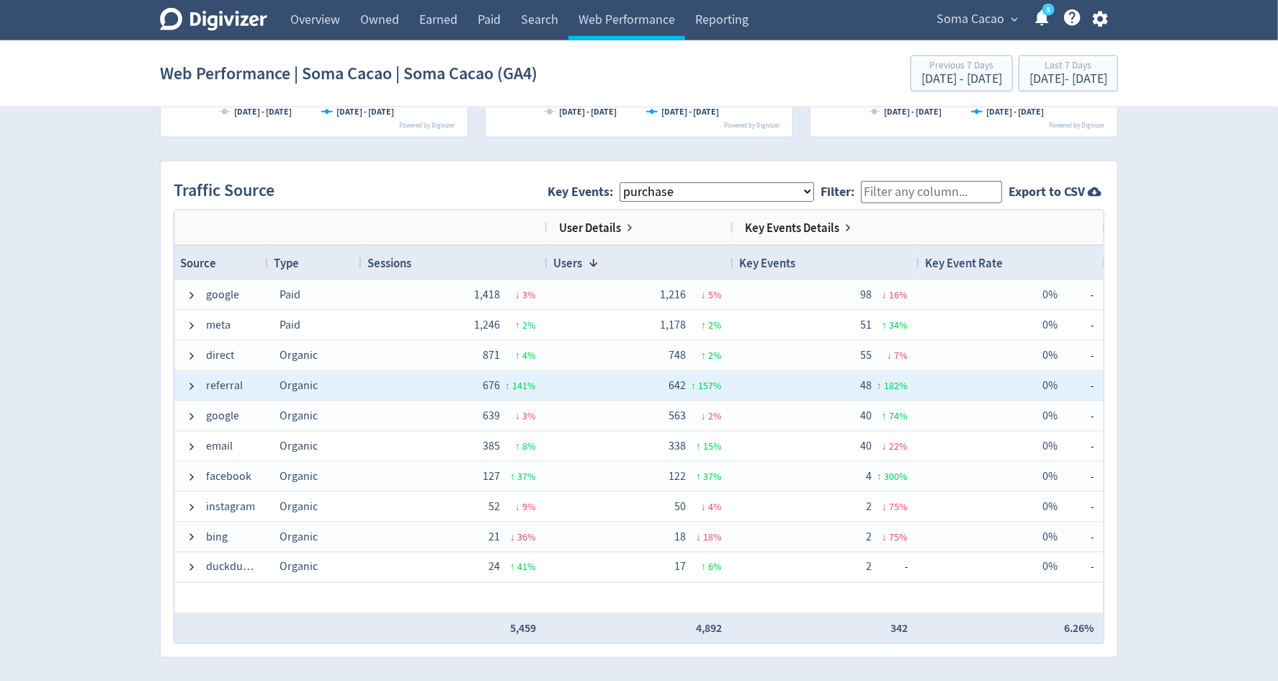
click at [197, 387] on span "referral" at bounding box center [221, 386] width 71 height 28
click at [192, 380] on span at bounding box center [192, 386] width 12 height 12
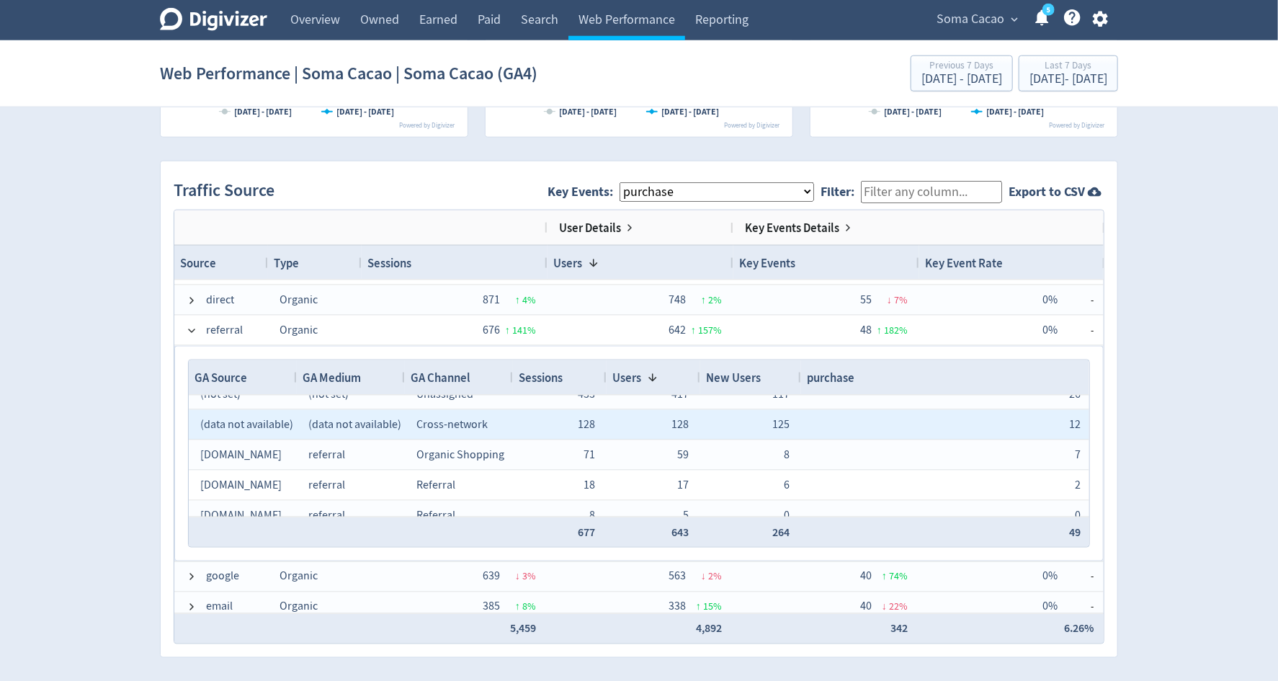
scroll to position [25, 0]
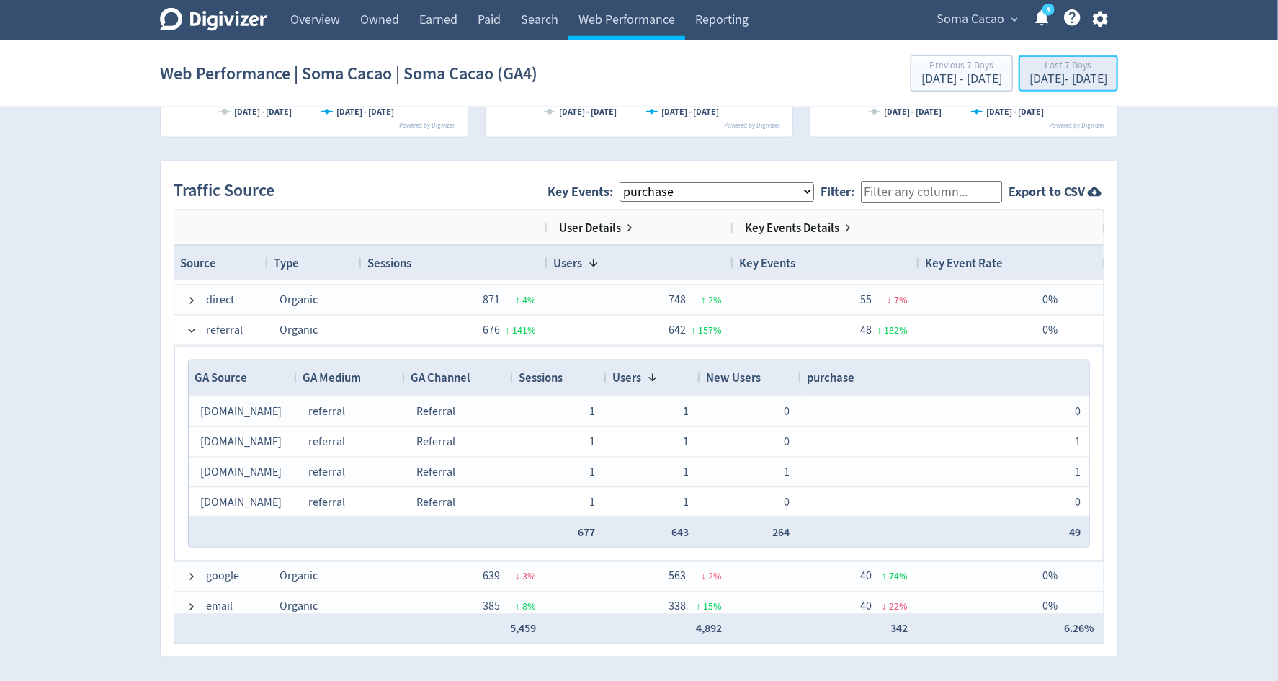
click at [1030, 74] on div "Sep 16, 2025 - Sep 22, 2025" at bounding box center [1069, 79] width 78 height 13
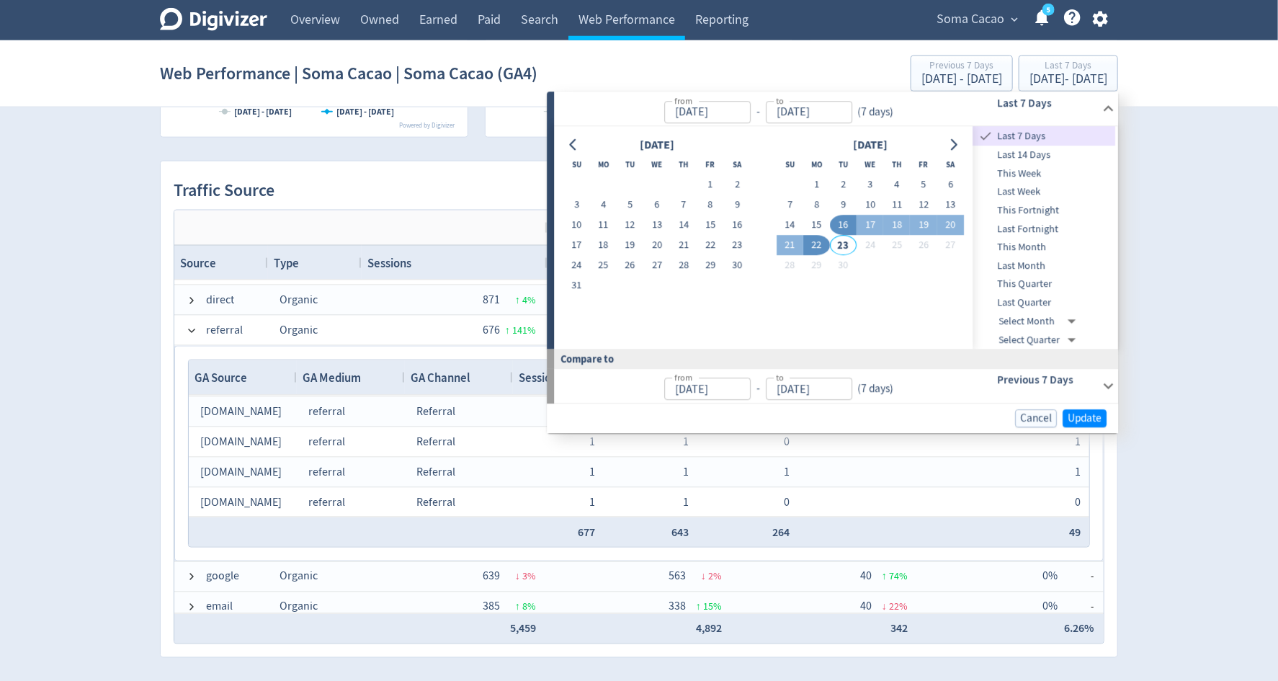
click at [1019, 265] on span "Last Month" at bounding box center [1045, 266] width 143 height 16
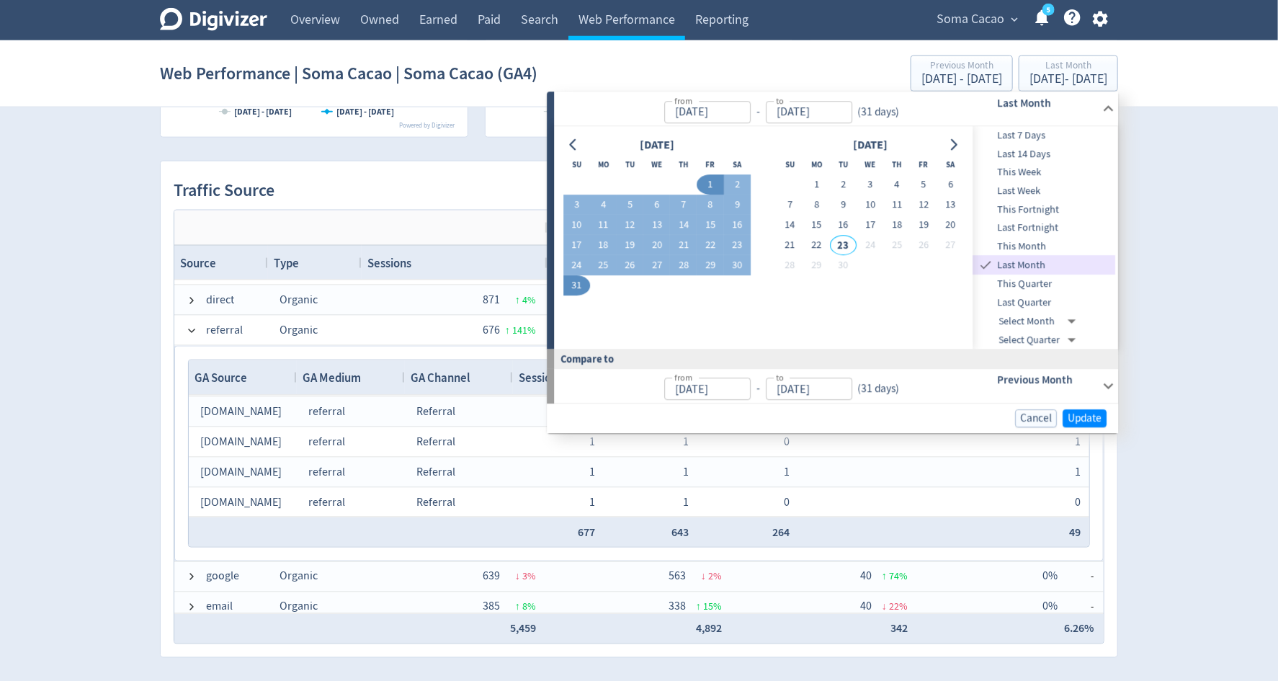
type input "Aug 01, 2025"
type input "Aug 31, 2025"
type input "Jul 01, 2025"
type input "Jul 31, 2025"
click at [1082, 414] on span "Update" at bounding box center [1085, 419] width 34 height 11
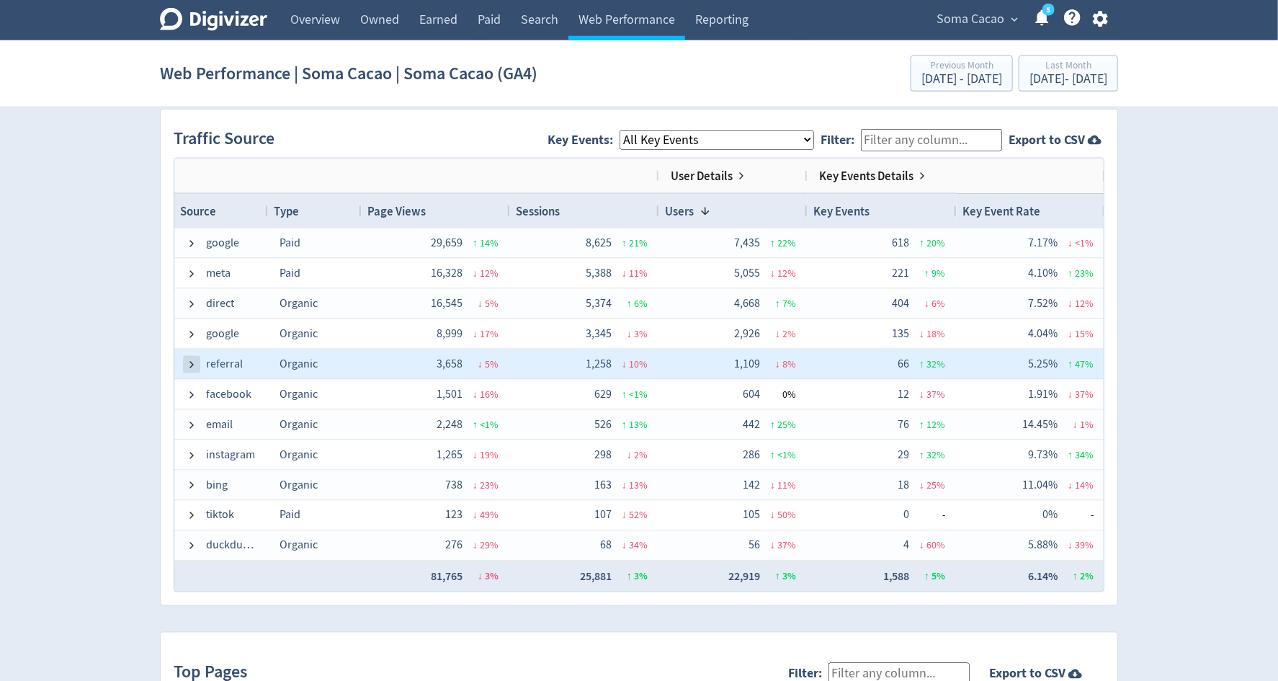
click at [192, 359] on span at bounding box center [192, 365] width 12 height 12
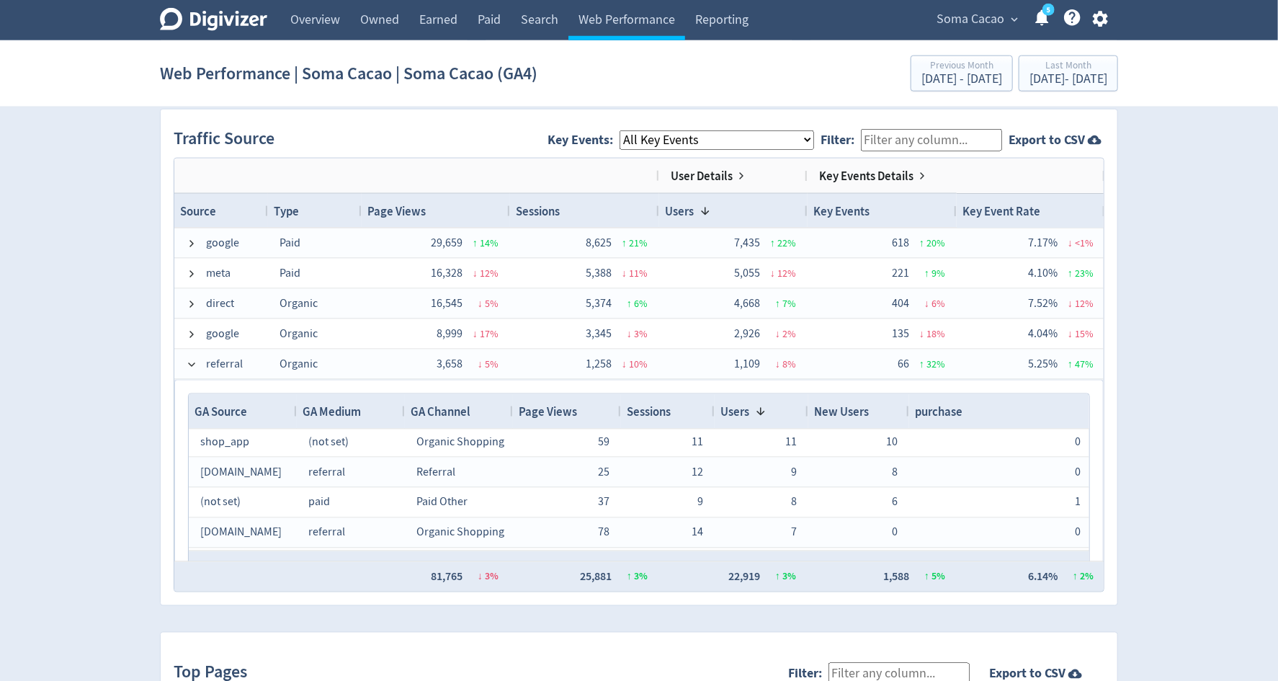
click at [445, 409] on span "GA Channel" at bounding box center [441, 412] width 60 height 16
